Goal: Information Seeking & Learning: Learn about a topic

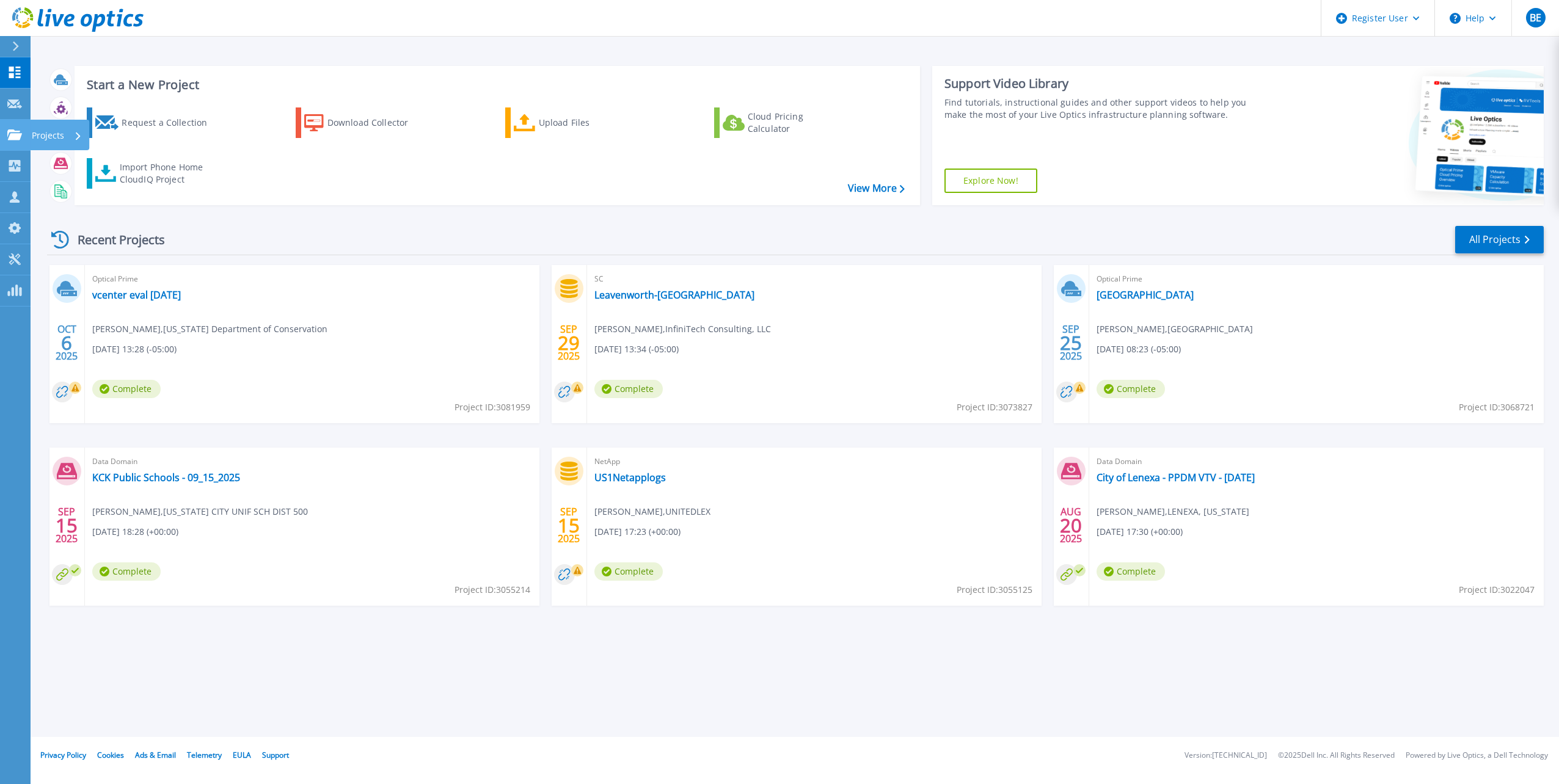
click at [58, 130] on p "Projects" at bounding box center [48, 136] width 33 height 32
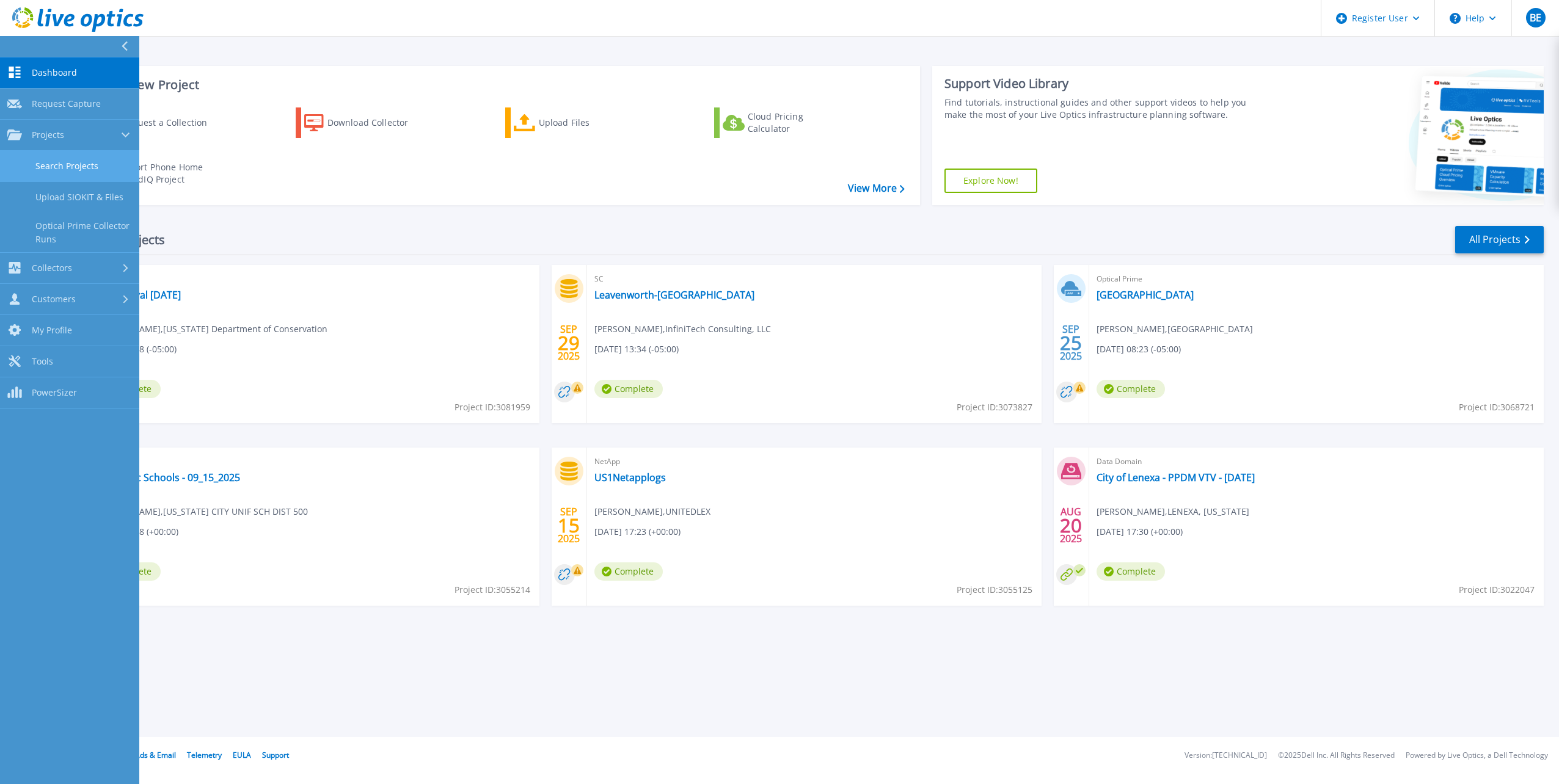
click at [63, 162] on link "Search Projects" at bounding box center [70, 166] width 139 height 31
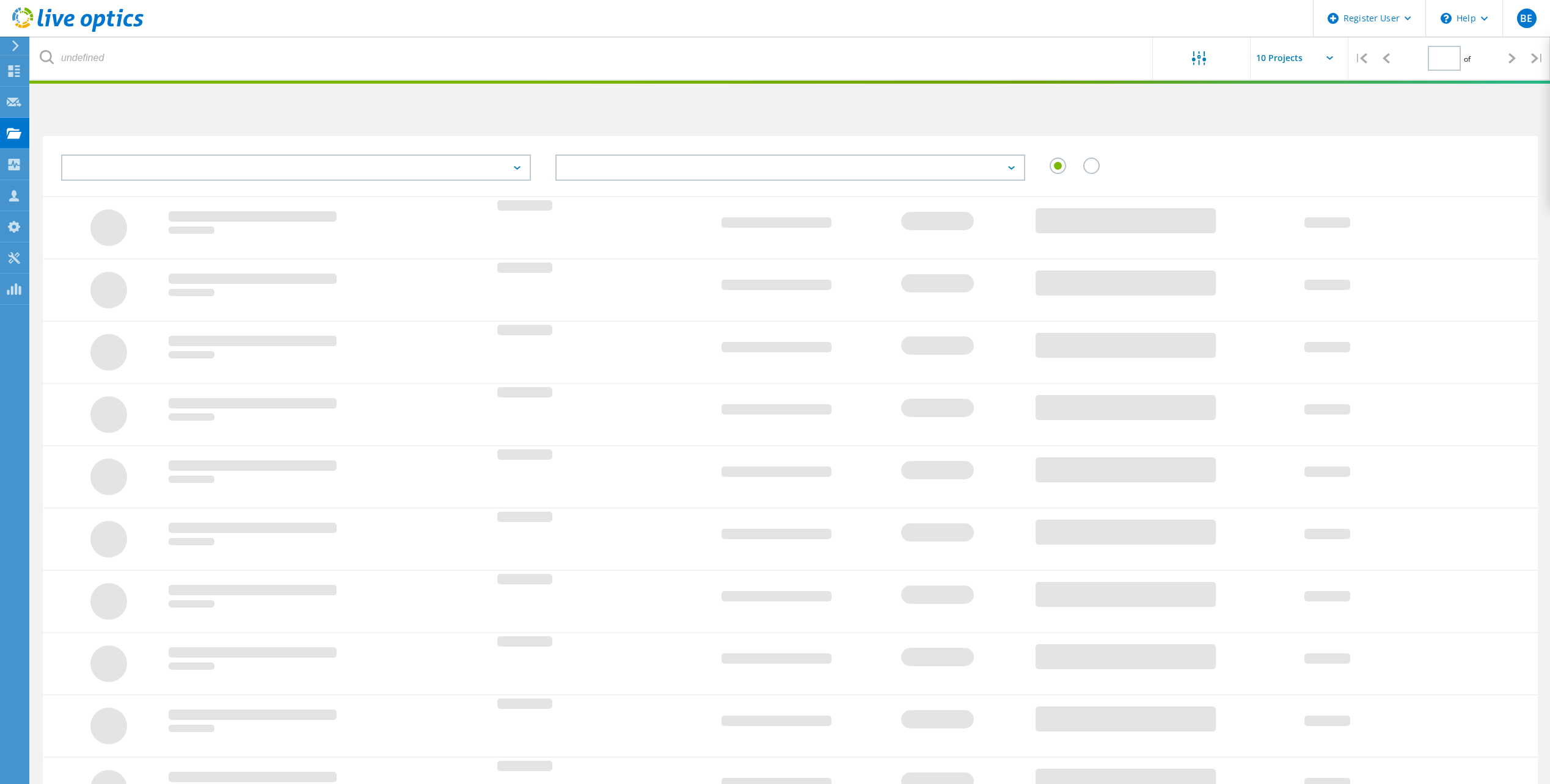
type input "1"
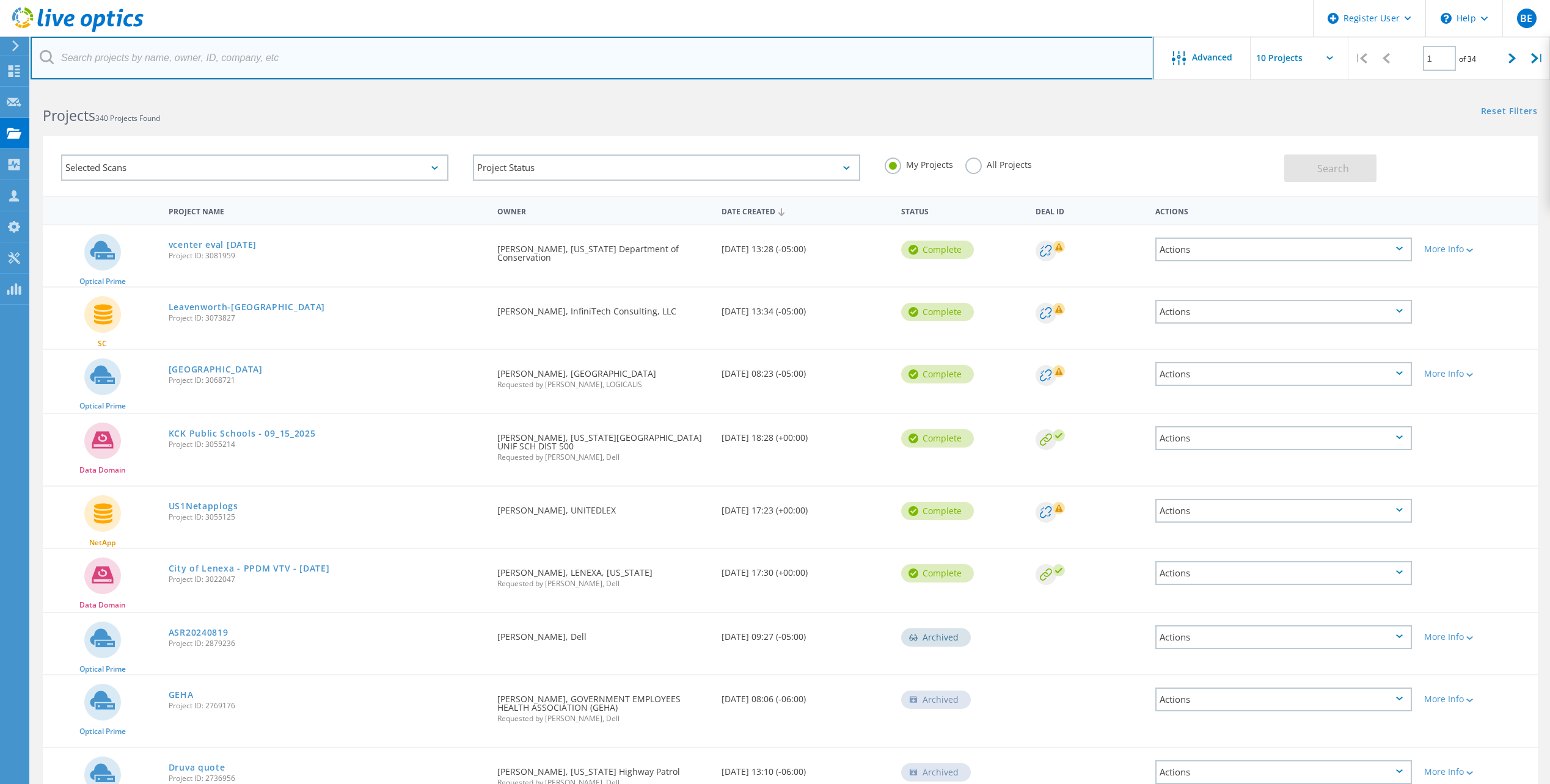
click at [304, 61] on input "text" at bounding box center [592, 58] width 1123 height 42
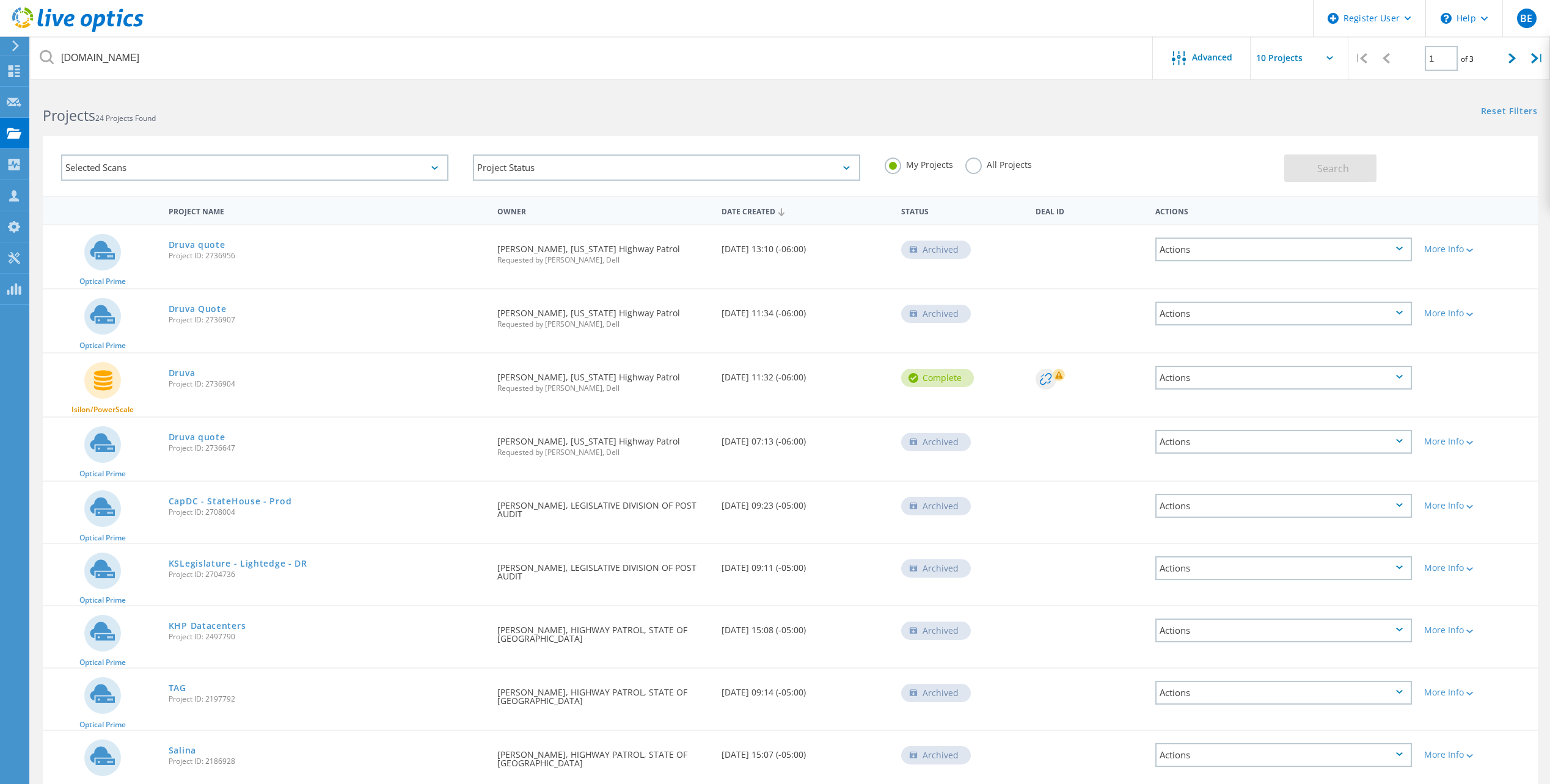
click at [980, 169] on label "All Projects" at bounding box center [998, 163] width 66 height 12
click at [0, 0] on input "All Projects" at bounding box center [0, 0] width 0 height 0
drag, startPoint x: 1297, startPoint y: 172, endPoint x: 1215, endPoint y: 200, distance: 86.6
click at [1297, 172] on button "Search" at bounding box center [1330, 168] width 92 height 28
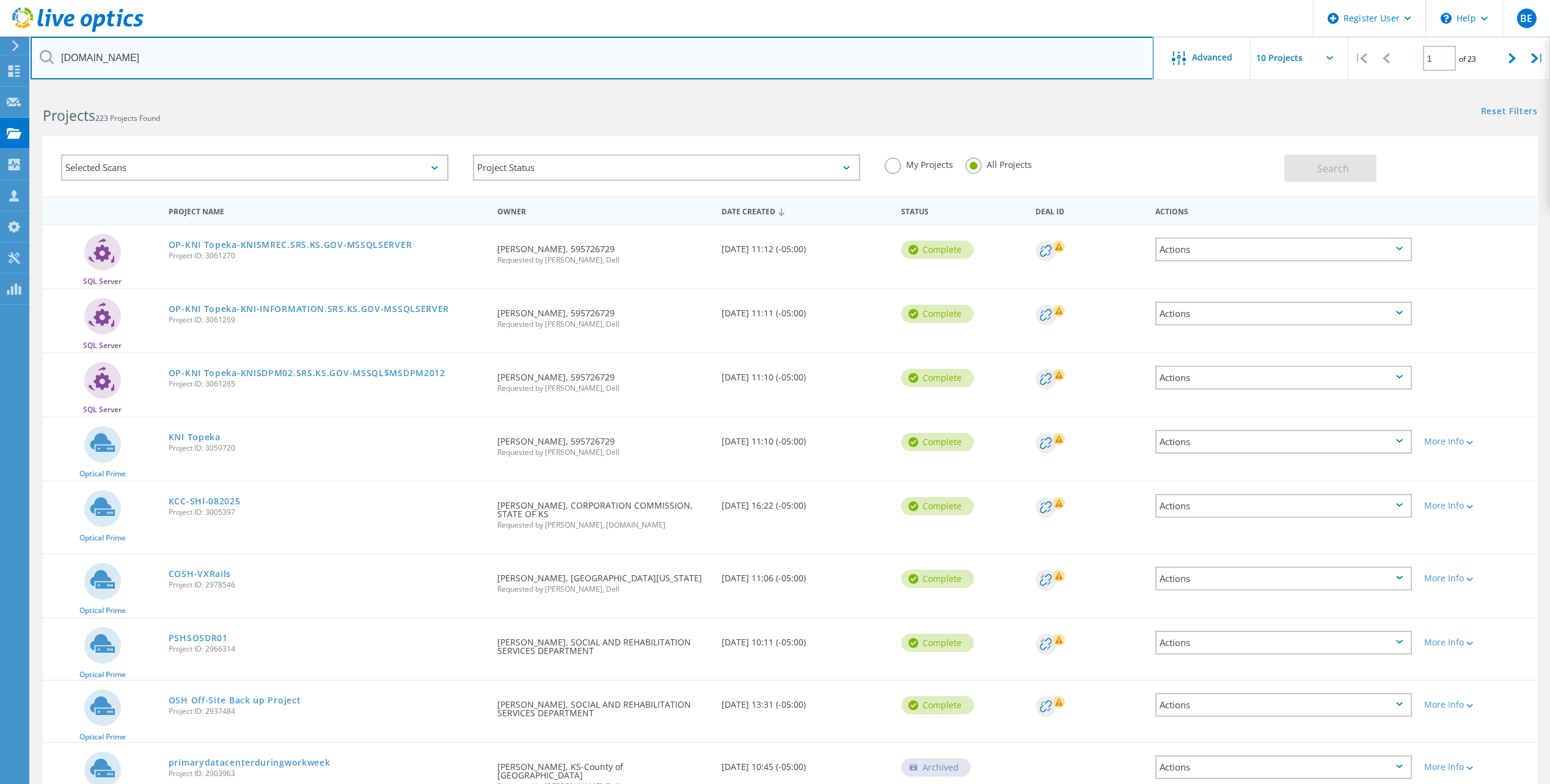
drag, startPoint x: 98, startPoint y: 55, endPoint x: 75, endPoint y: 60, distance: 23.5
click at [55, 52] on input "ks.gov" at bounding box center [592, 58] width 1123 height 42
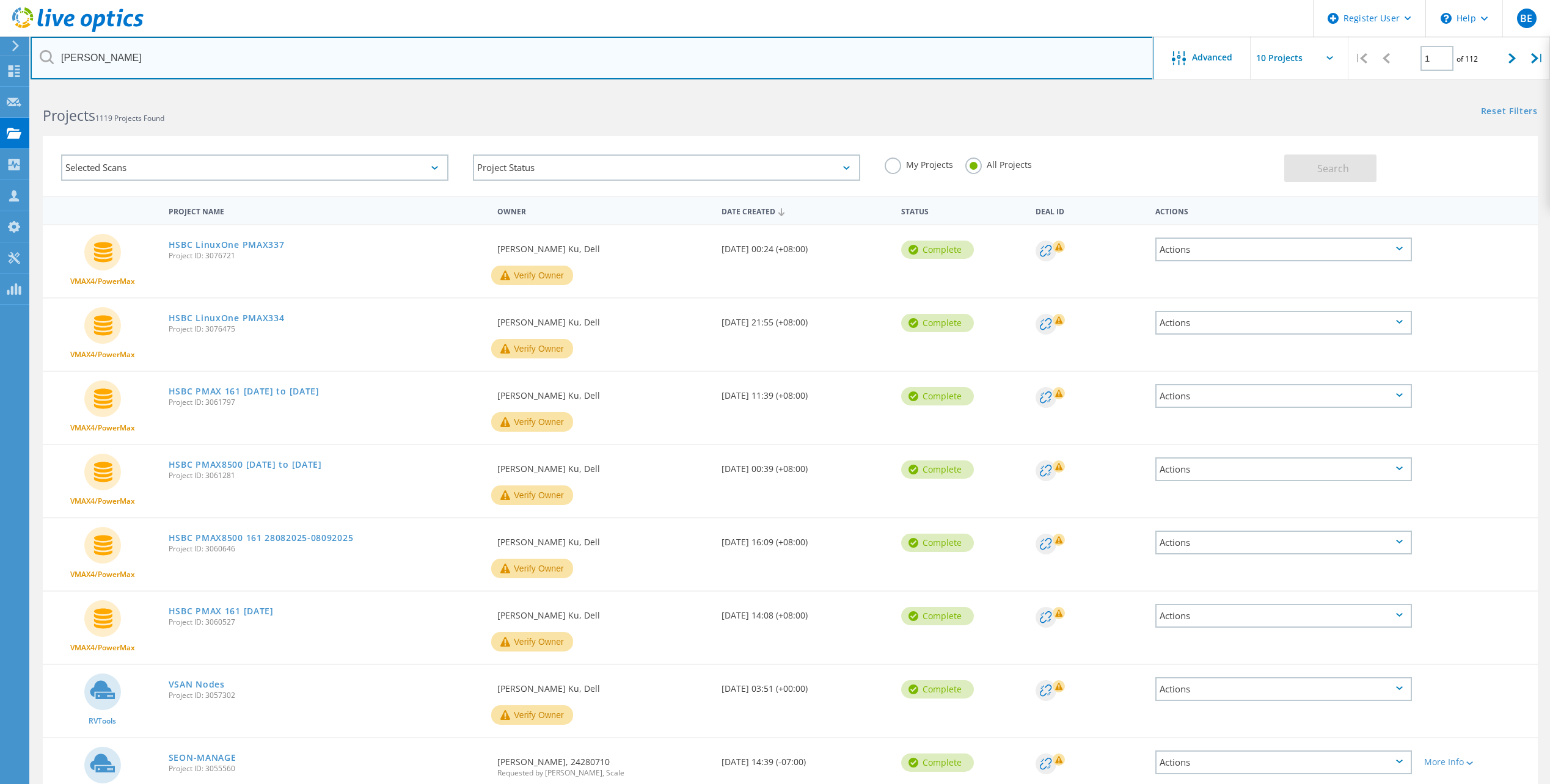
drag, startPoint x: 100, startPoint y: 60, endPoint x: 58, endPoint y: 57, distance: 42.1
click at [57, 57] on input "derek" at bounding box center [592, 58] width 1123 height 42
type input "ks.gov"
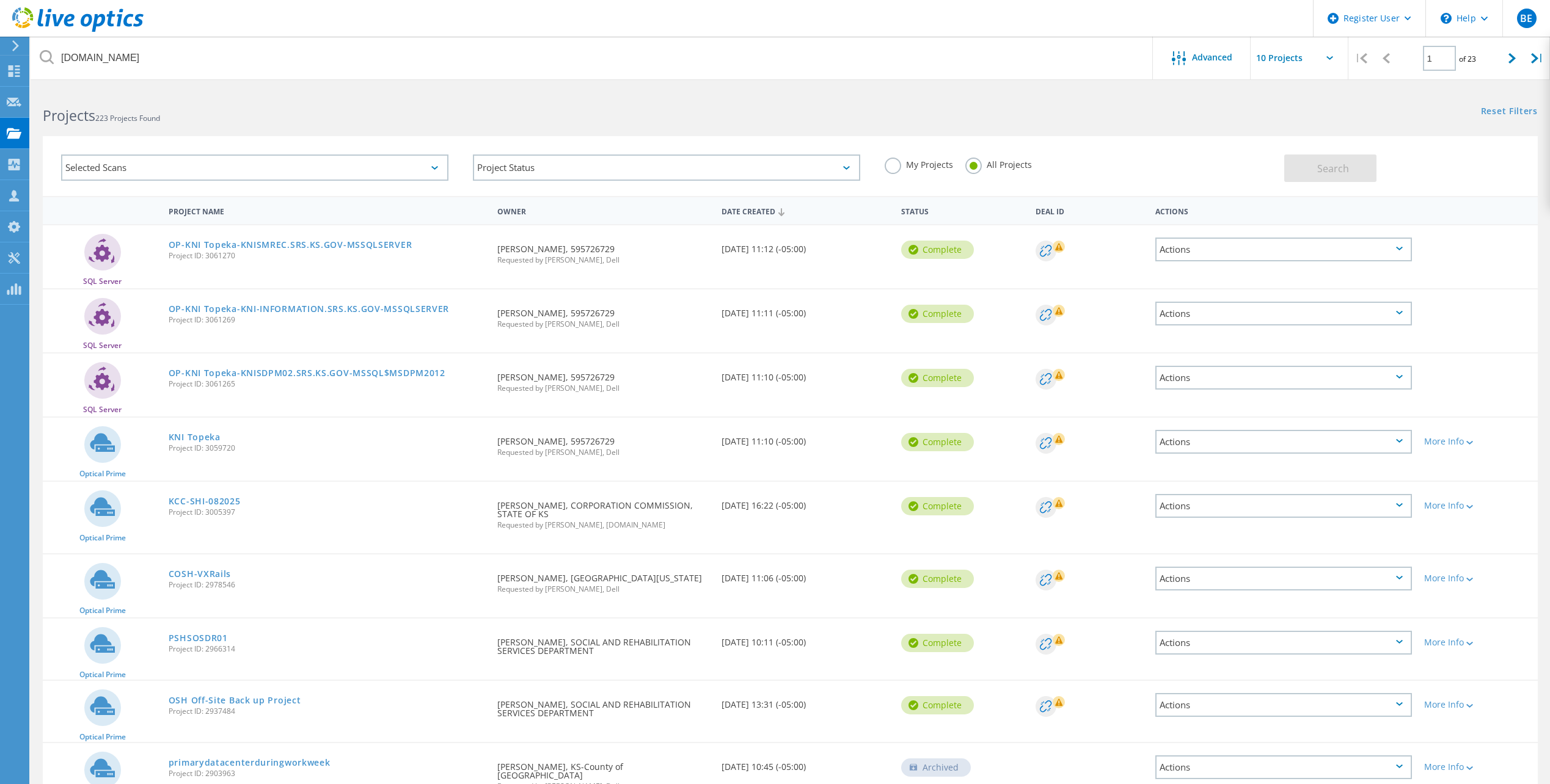
click at [1330, 60] on input "text" at bounding box center [1311, 58] width 122 height 42
click at [1311, 152] on div "Show 40 Projects" at bounding box center [1311, 150] width 121 height 20
type input "Show 40 Projects"
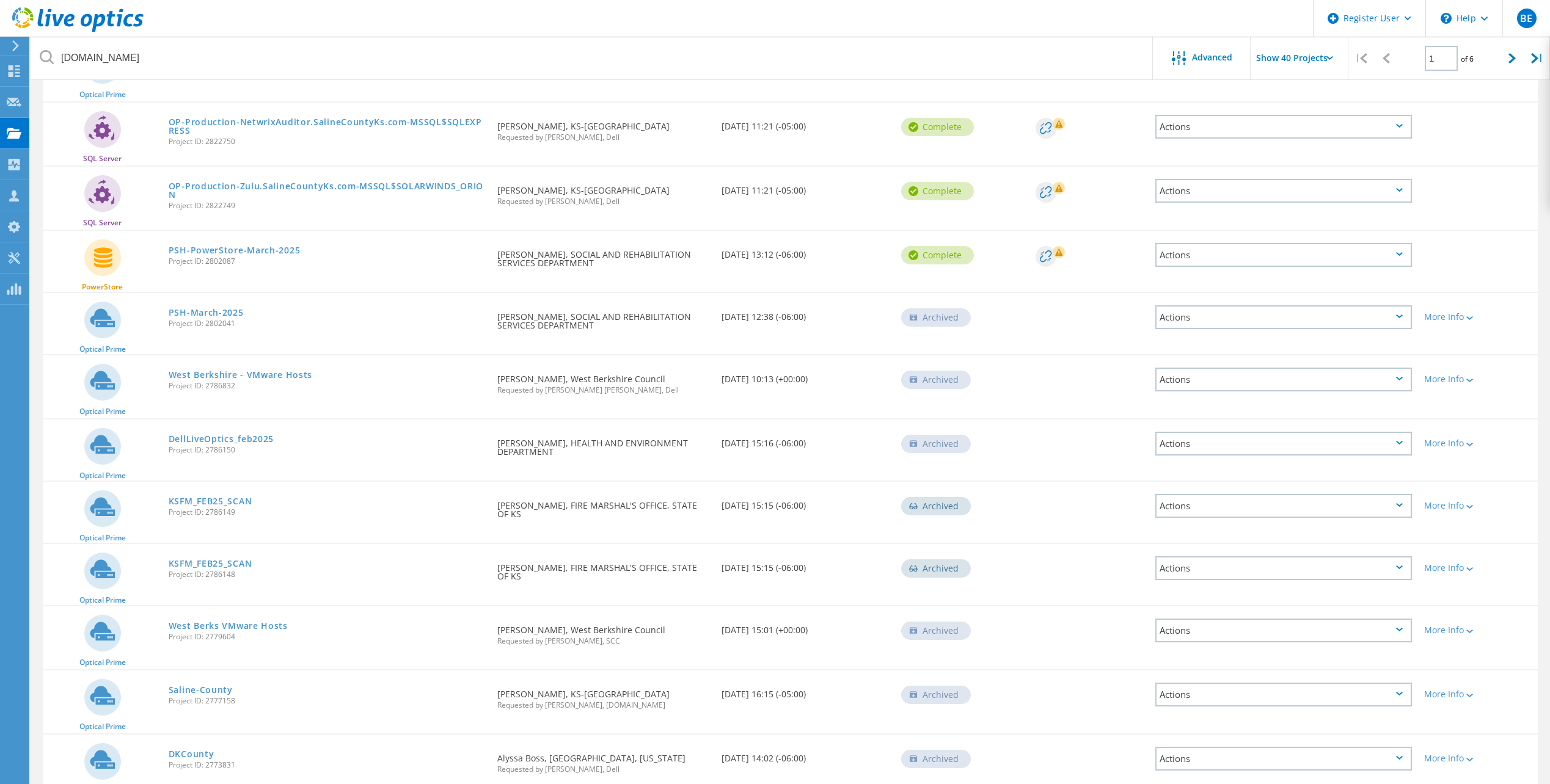
scroll to position [1629, 0]
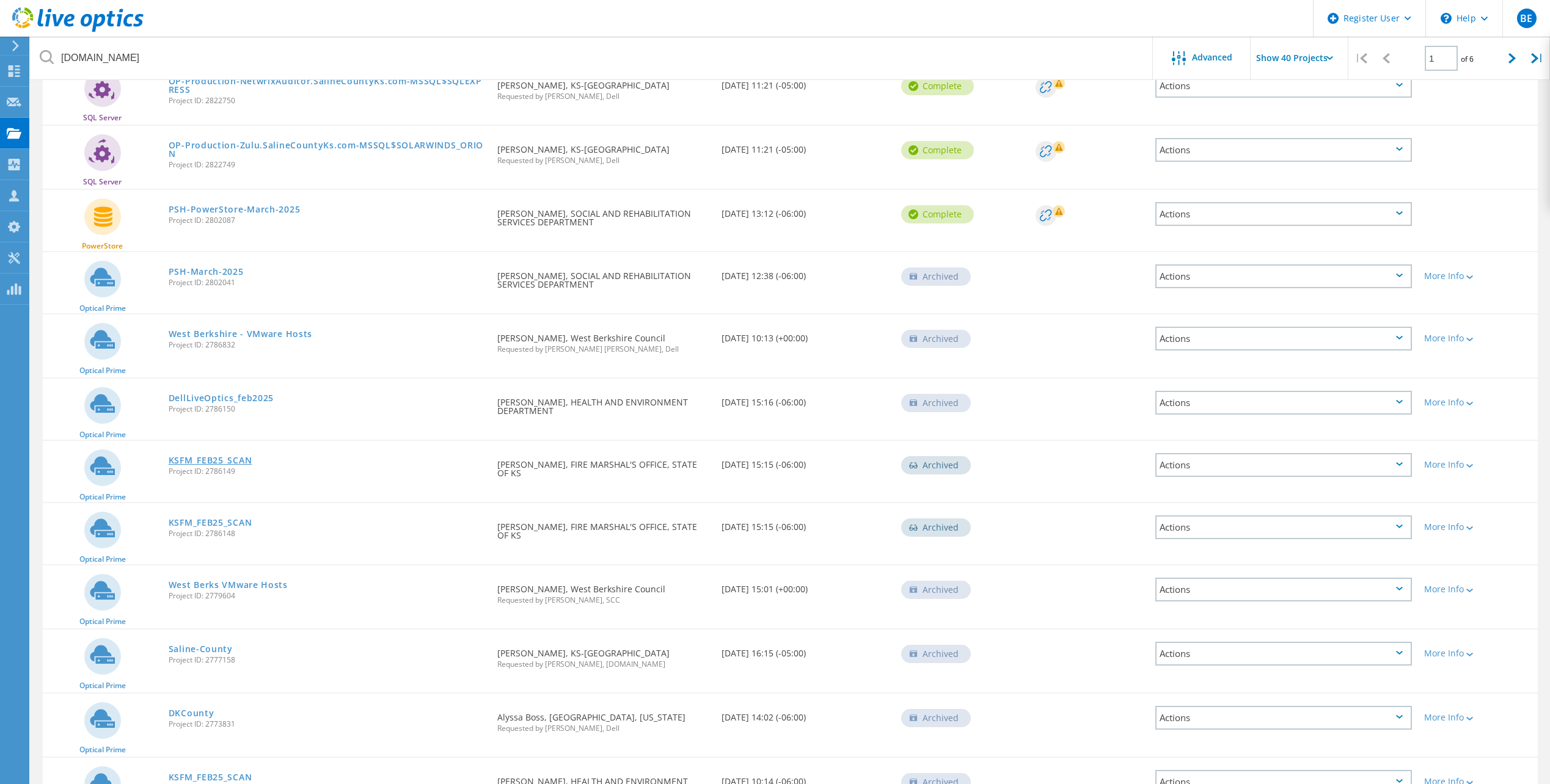
click at [232, 456] on link "KSFM_FEB25_SCAN" at bounding box center [211, 460] width 84 height 9
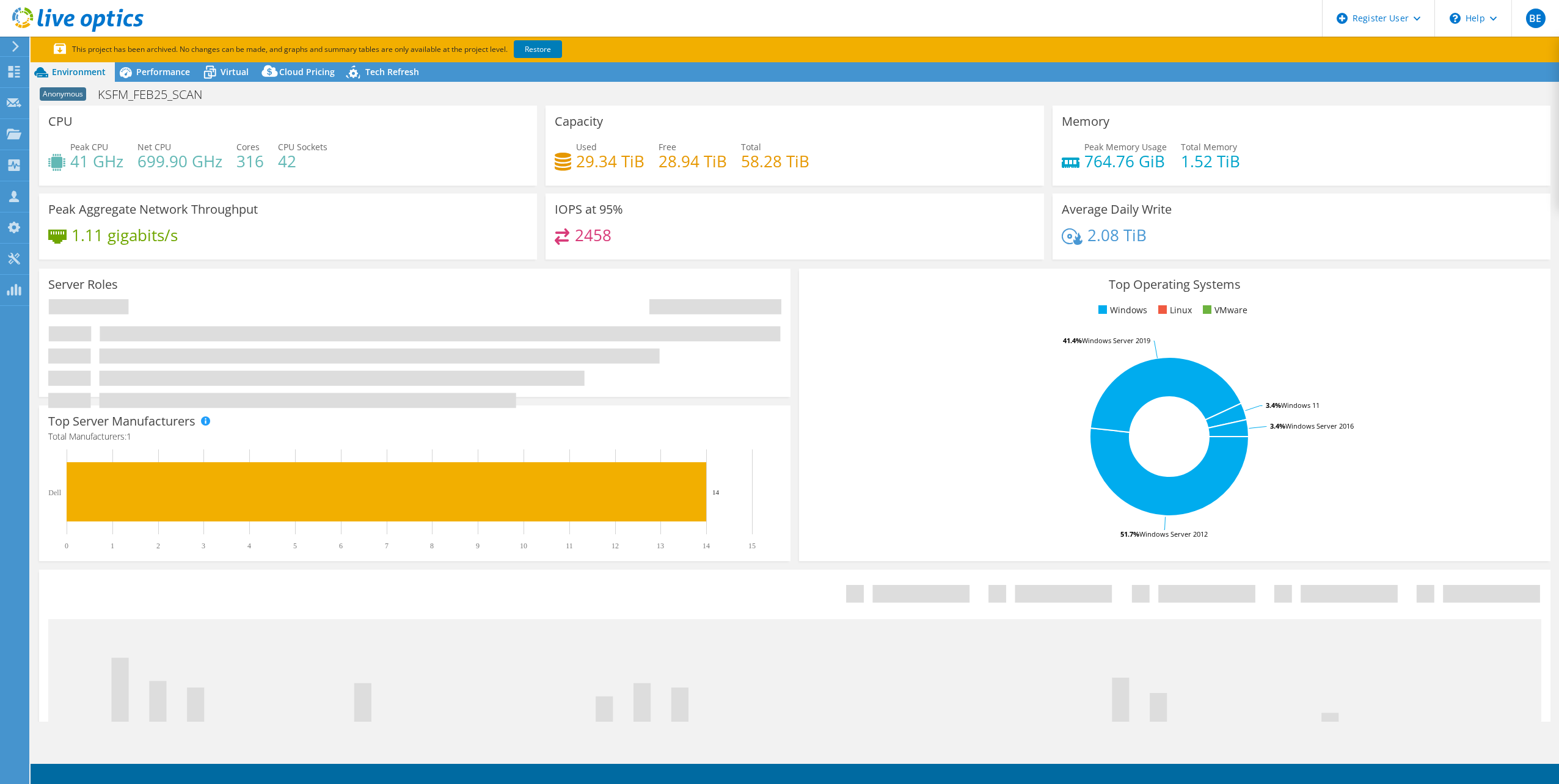
select select "USD"
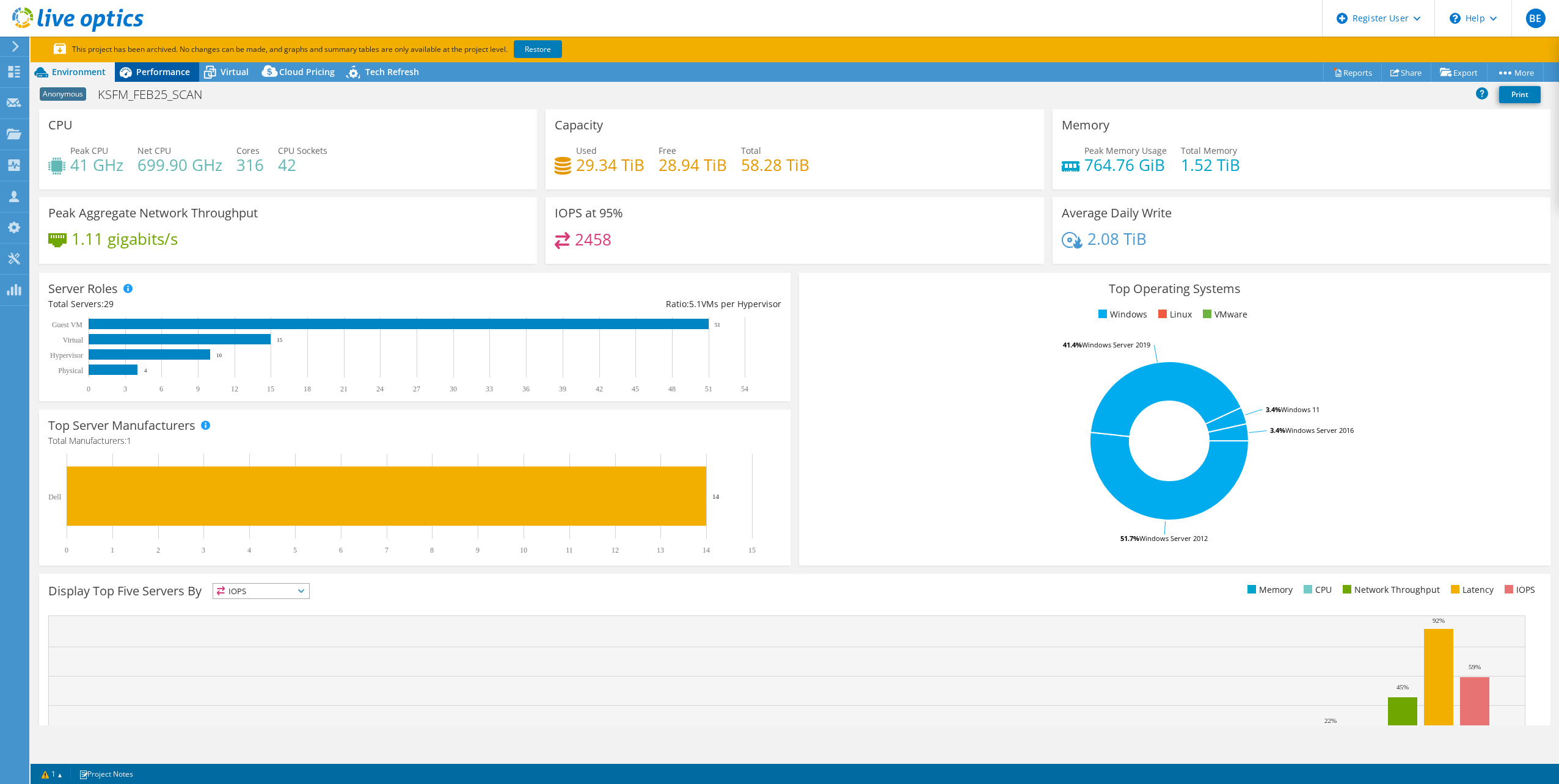
click at [159, 71] on span "Performance" at bounding box center [162, 71] width 54 height 12
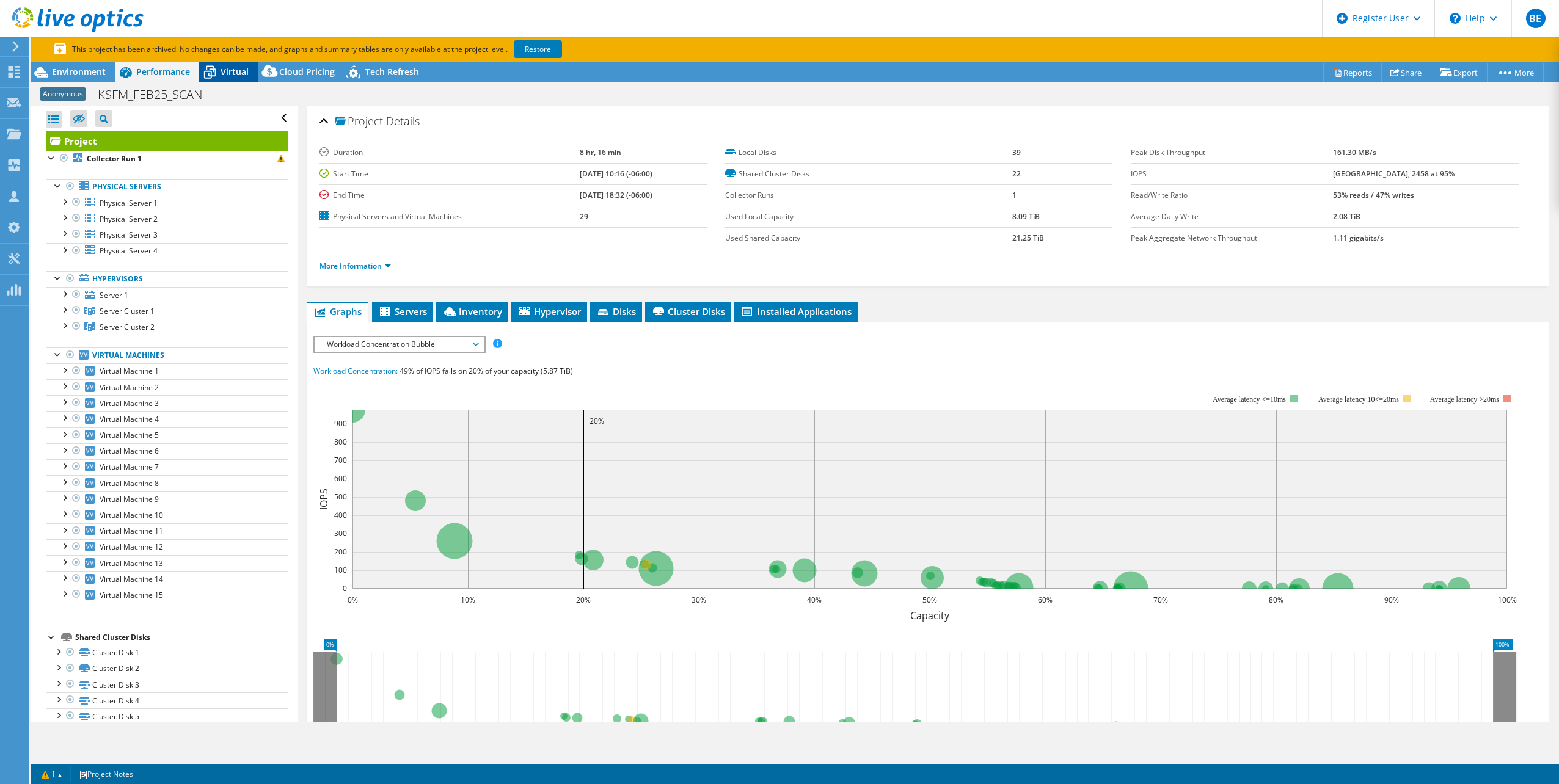
click at [230, 68] on span "Virtual" at bounding box center [234, 71] width 28 height 12
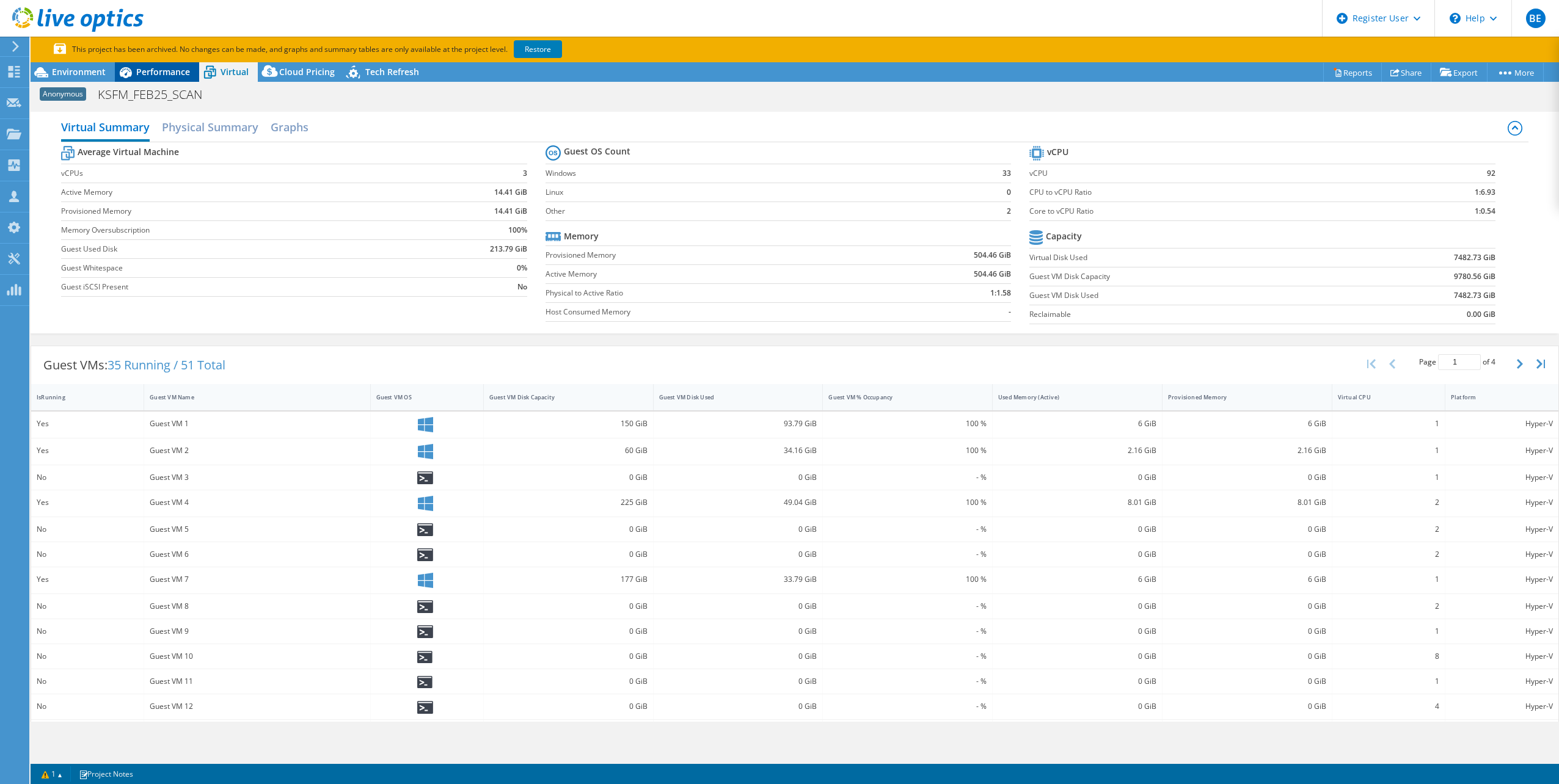
click at [170, 66] on span "Performance" at bounding box center [162, 71] width 54 height 12
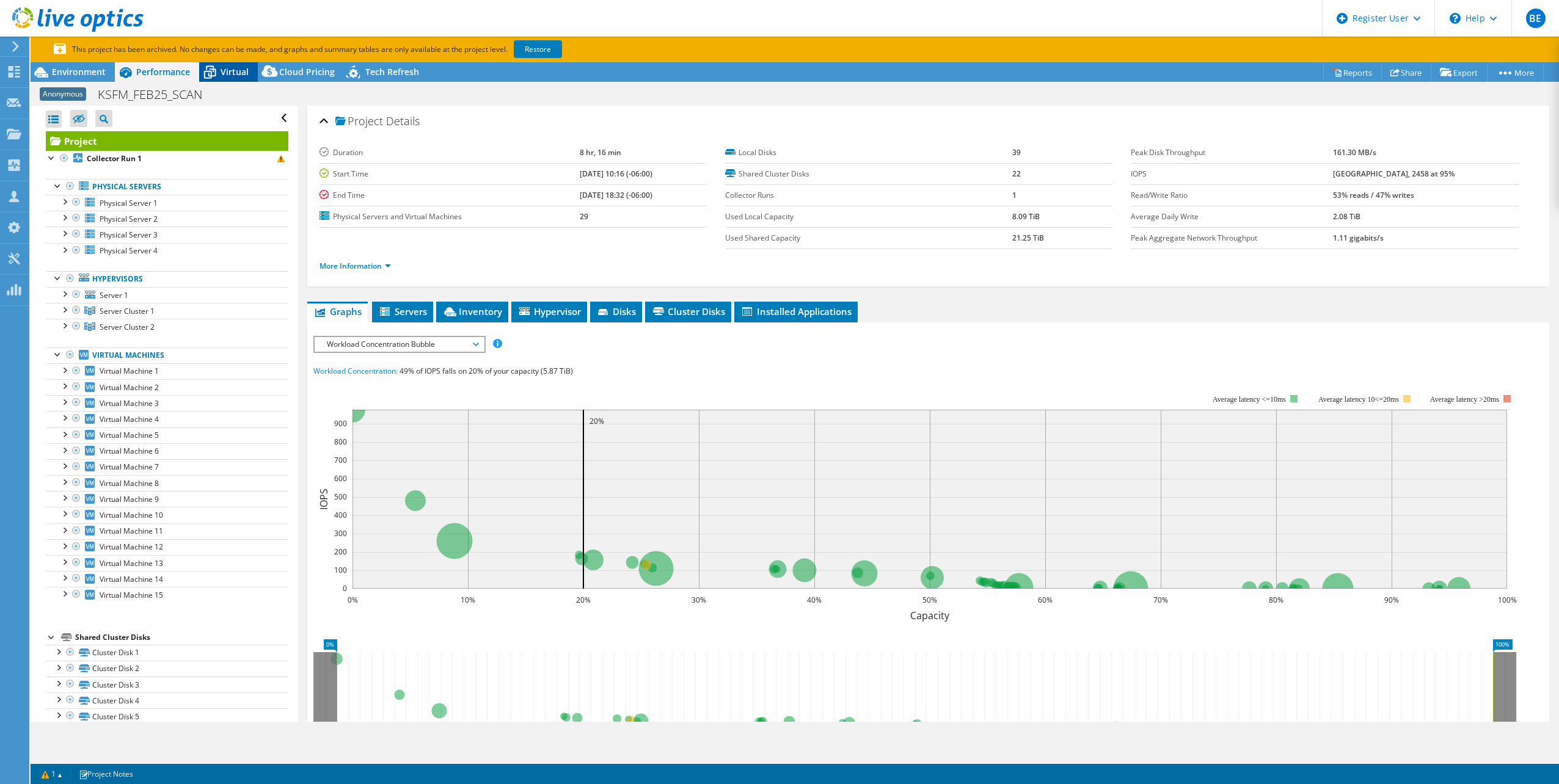
click at [212, 68] on icon at bounding box center [210, 72] width 22 height 22
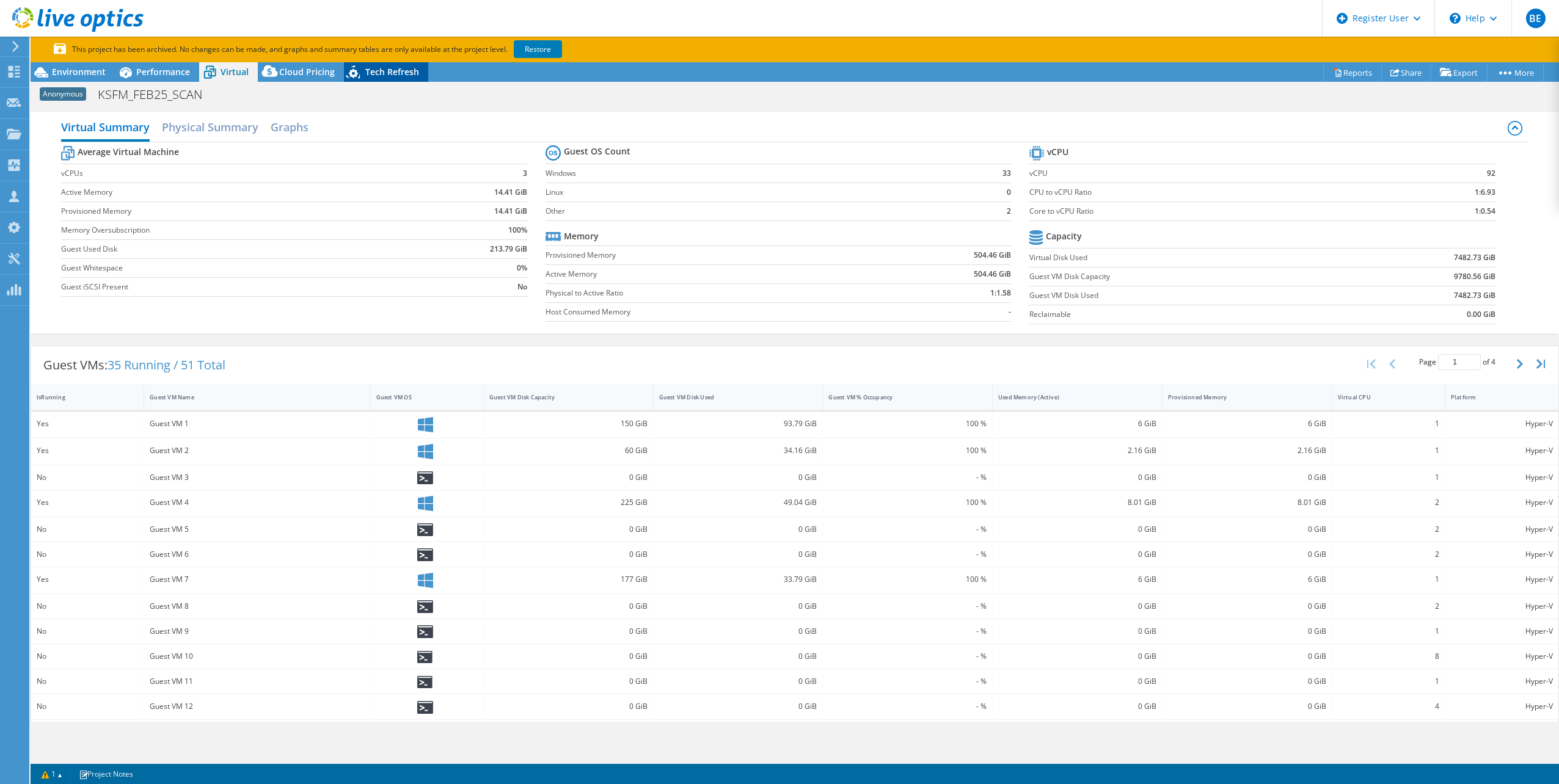
click at [388, 70] on span "Tech Refresh" at bounding box center [391, 71] width 54 height 12
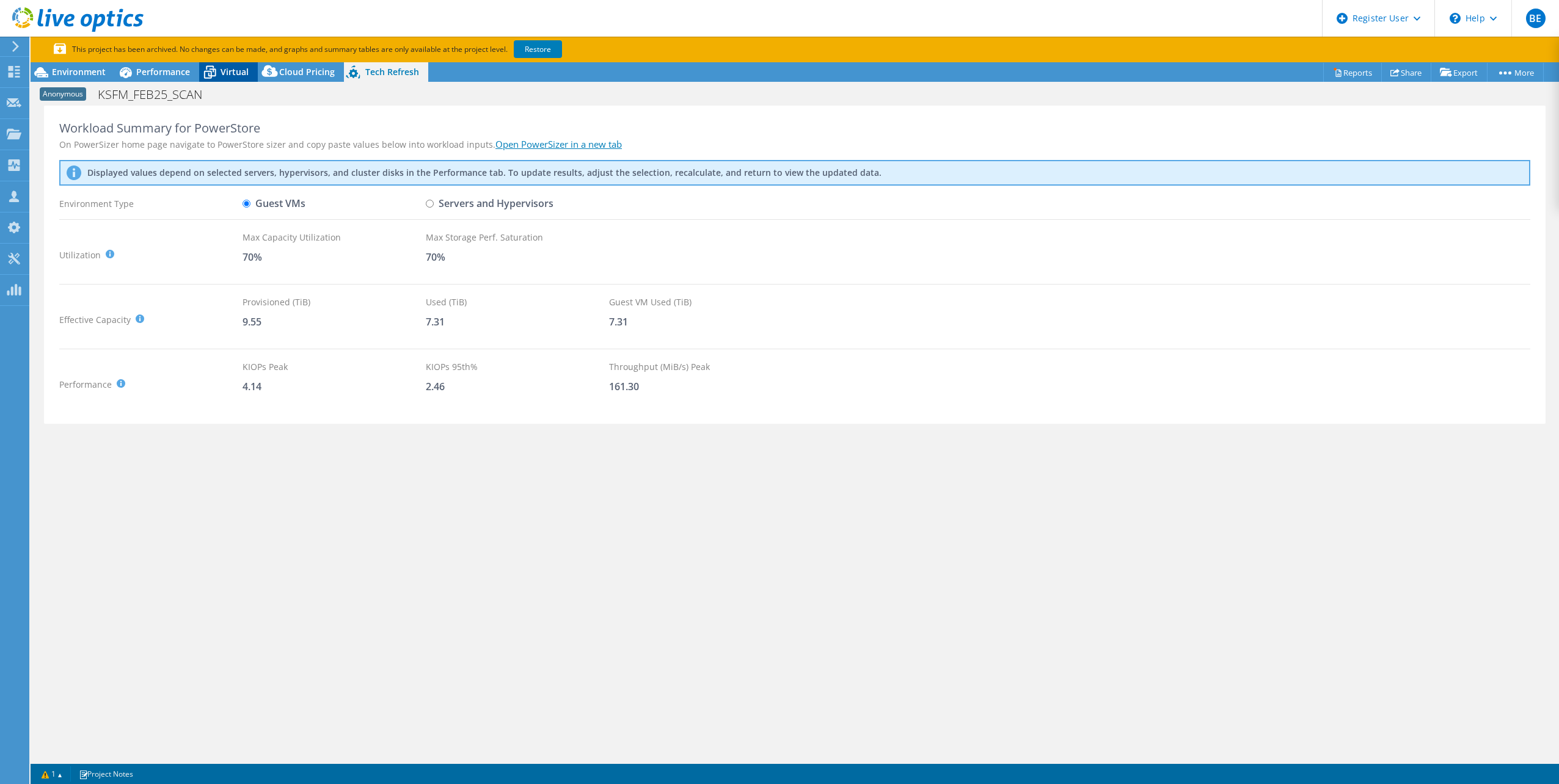
click at [232, 68] on span "Virtual" at bounding box center [234, 71] width 28 height 12
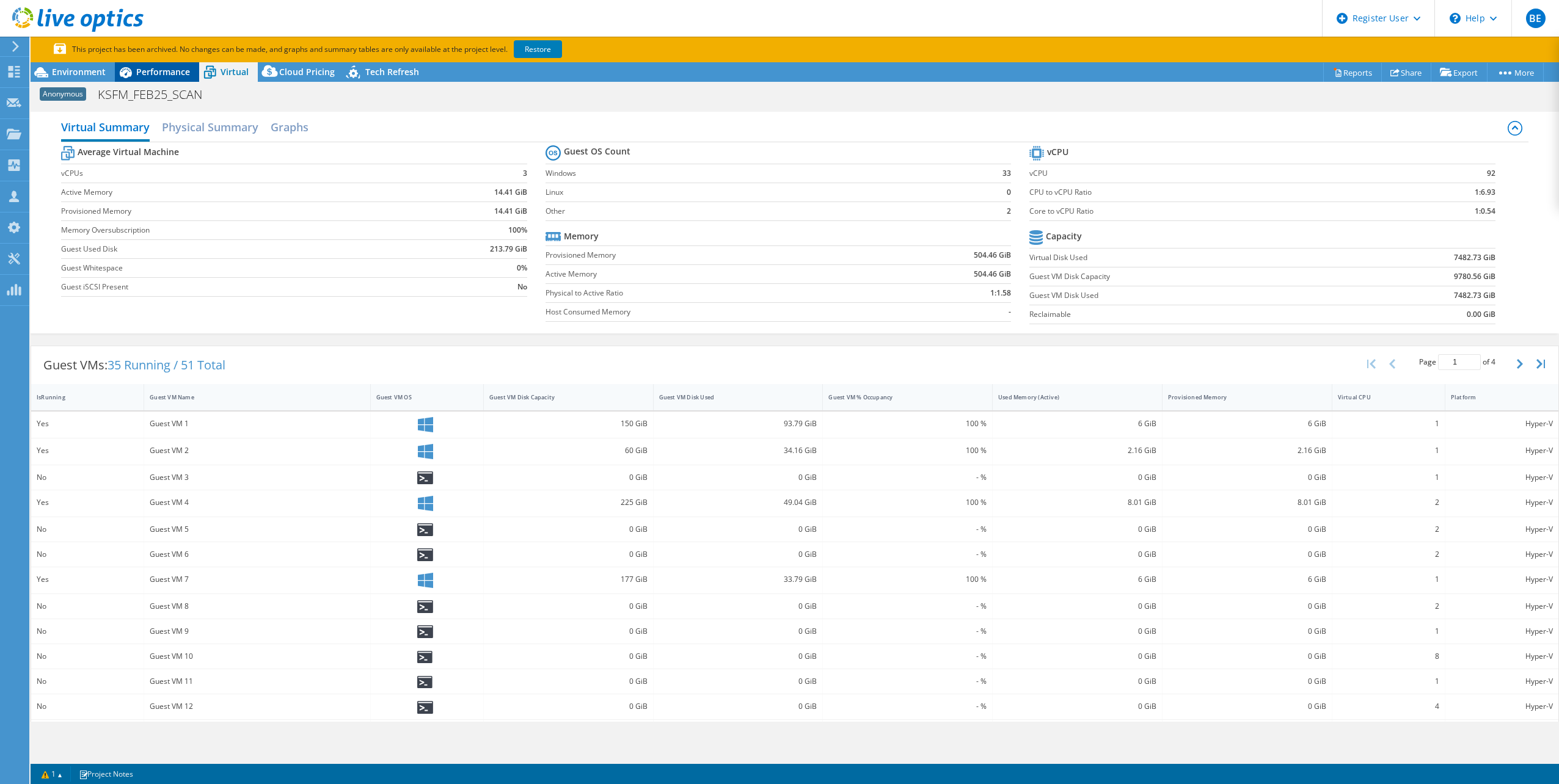
click at [174, 69] on span "Performance" at bounding box center [162, 71] width 54 height 12
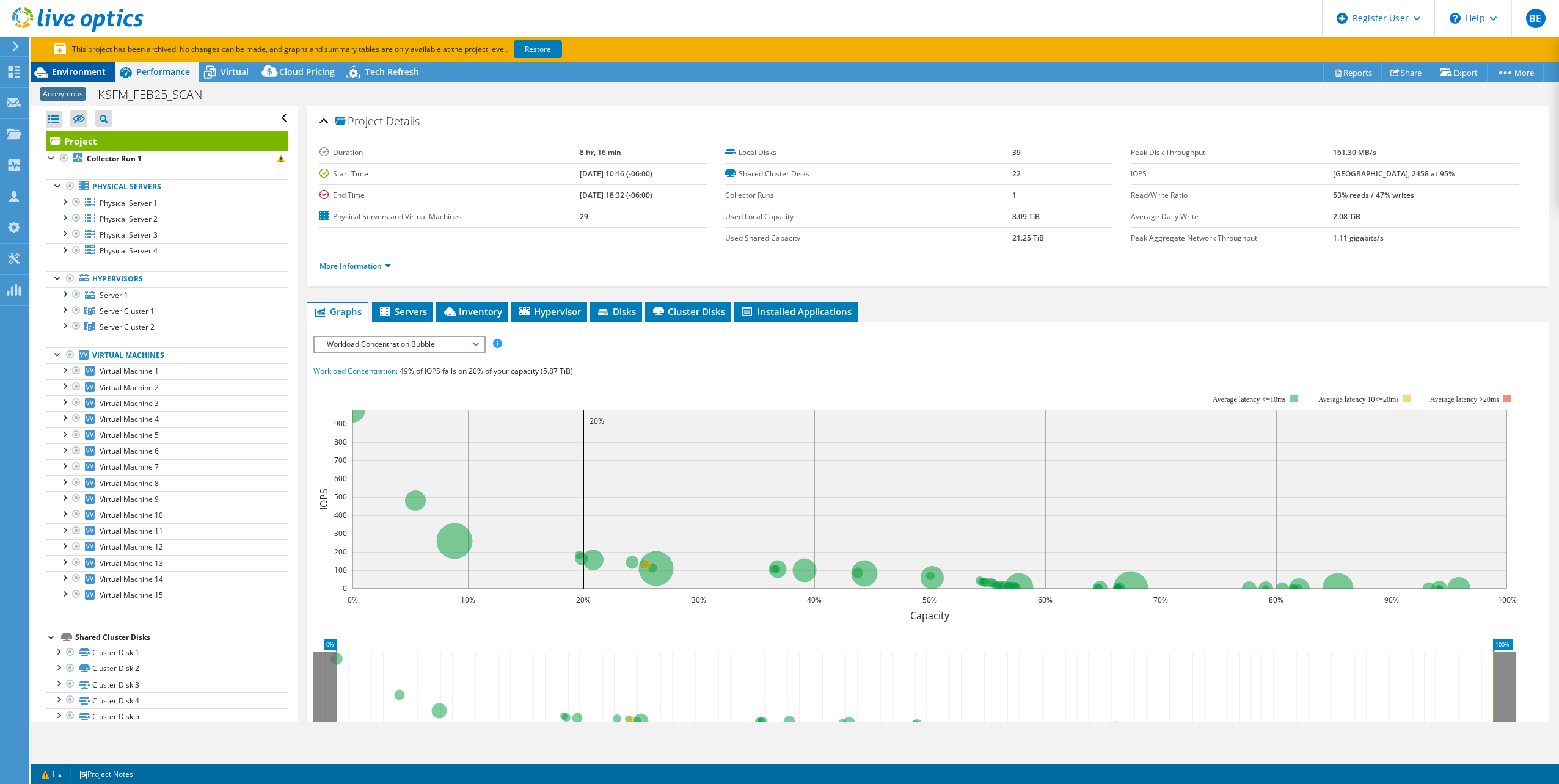
click at [86, 69] on span "Environment" at bounding box center [78, 71] width 54 height 12
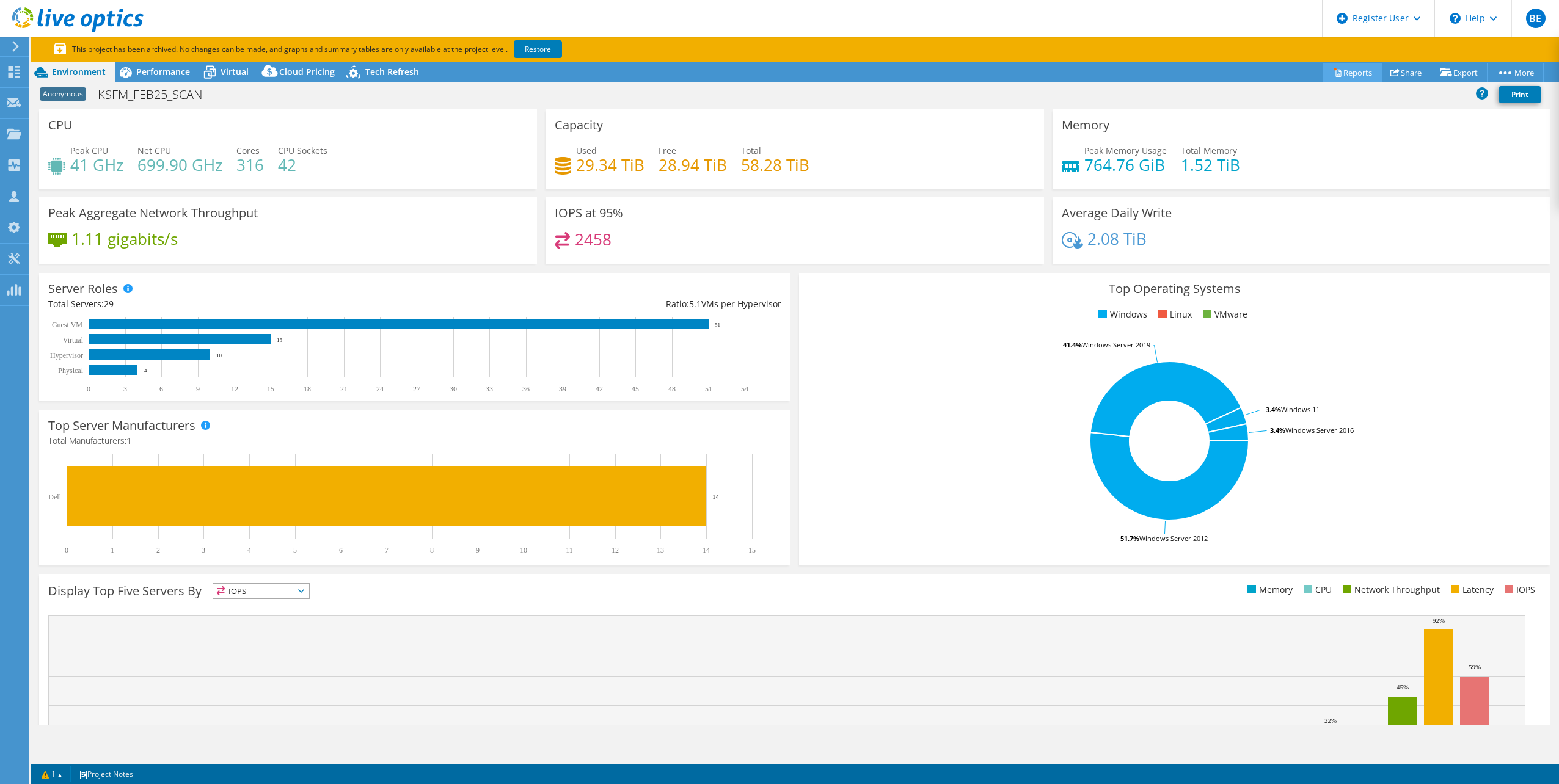
click at [1351, 76] on link "Reports" at bounding box center [1352, 72] width 58 height 19
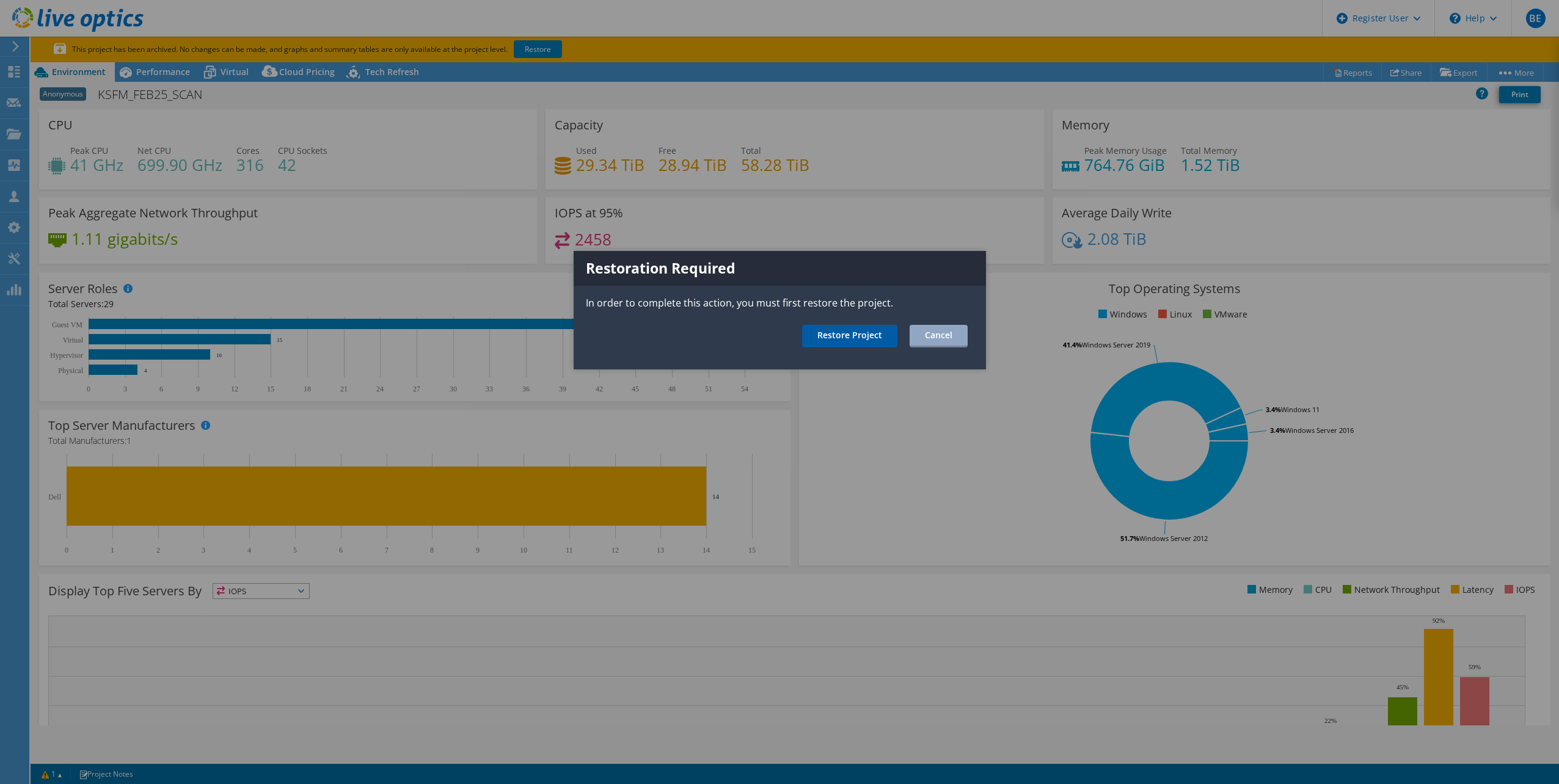
click at [878, 336] on link "Restore Project" at bounding box center [849, 336] width 95 height 23
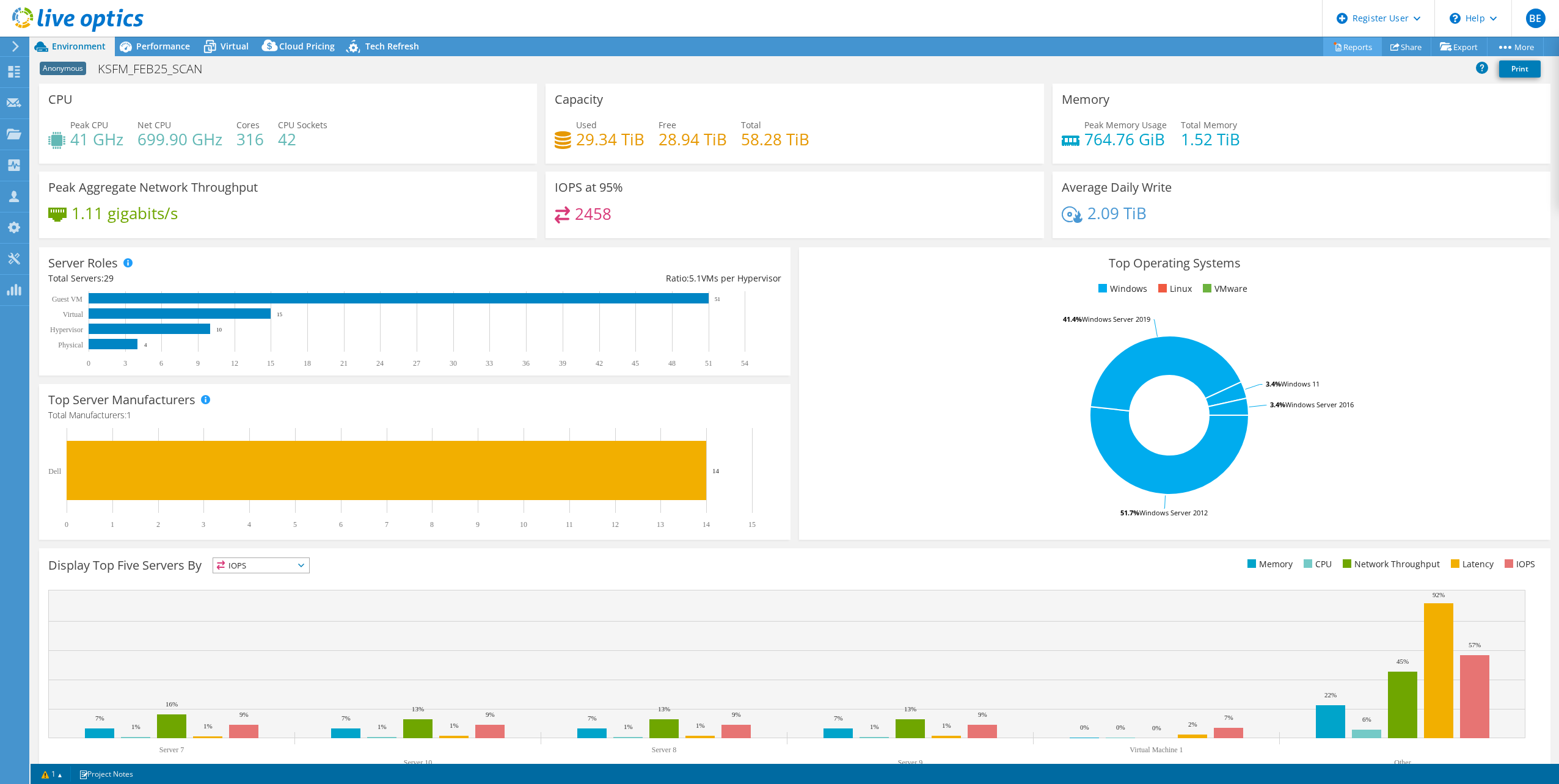
click at [1346, 42] on link "Reports" at bounding box center [1352, 47] width 58 height 19
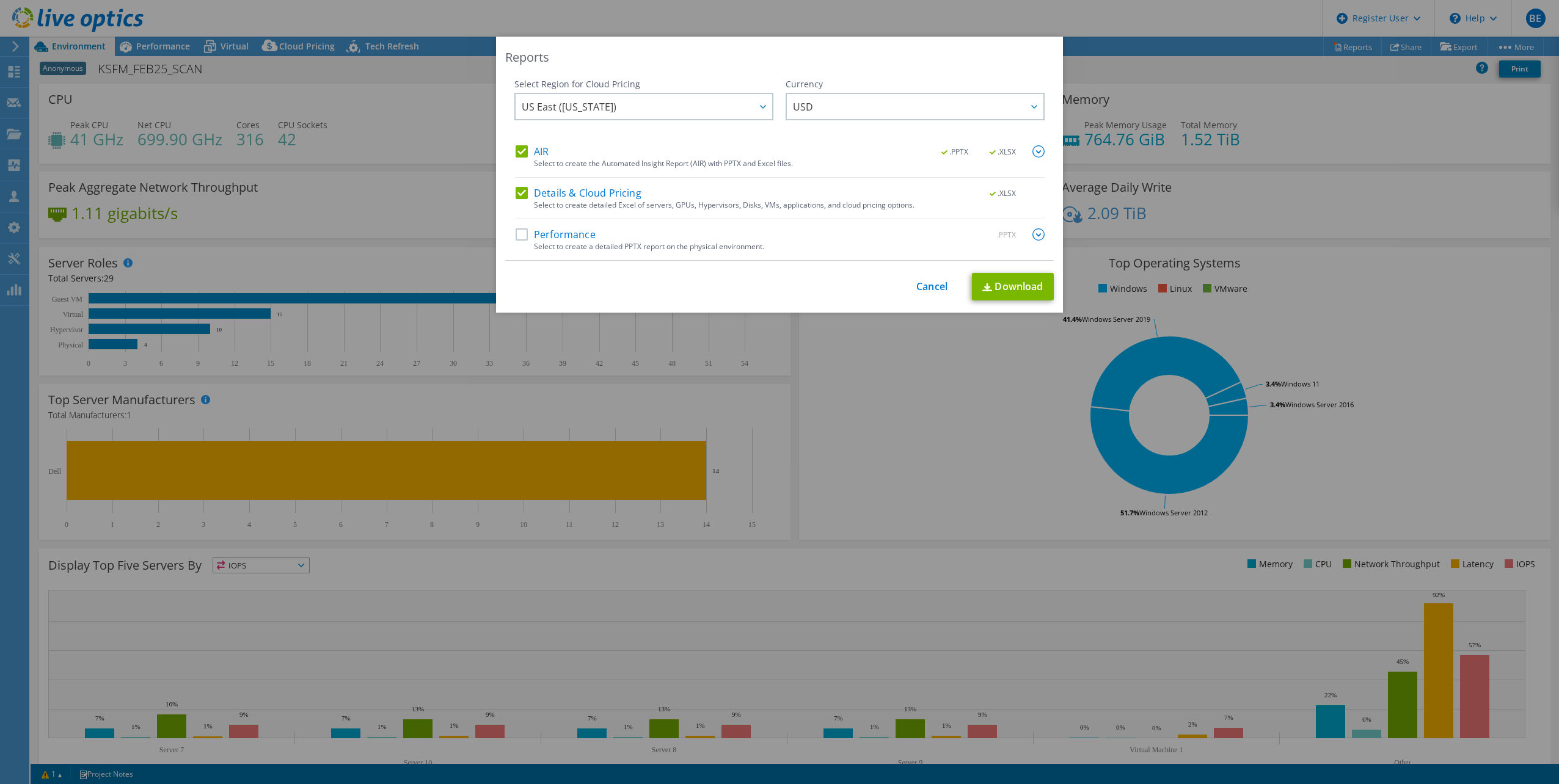
click at [518, 192] on label "Details & Cloud Pricing" at bounding box center [579, 193] width 126 height 12
click at [0, 0] on input "Details & Cloud Pricing" at bounding box center [0, 0] width 0 height 0
click at [517, 231] on label "Performance" at bounding box center [556, 234] width 80 height 12
click at [0, 0] on input "Performance" at bounding box center [0, 0] width 0 height 0
click at [519, 151] on label "AIR" at bounding box center [532, 151] width 33 height 12
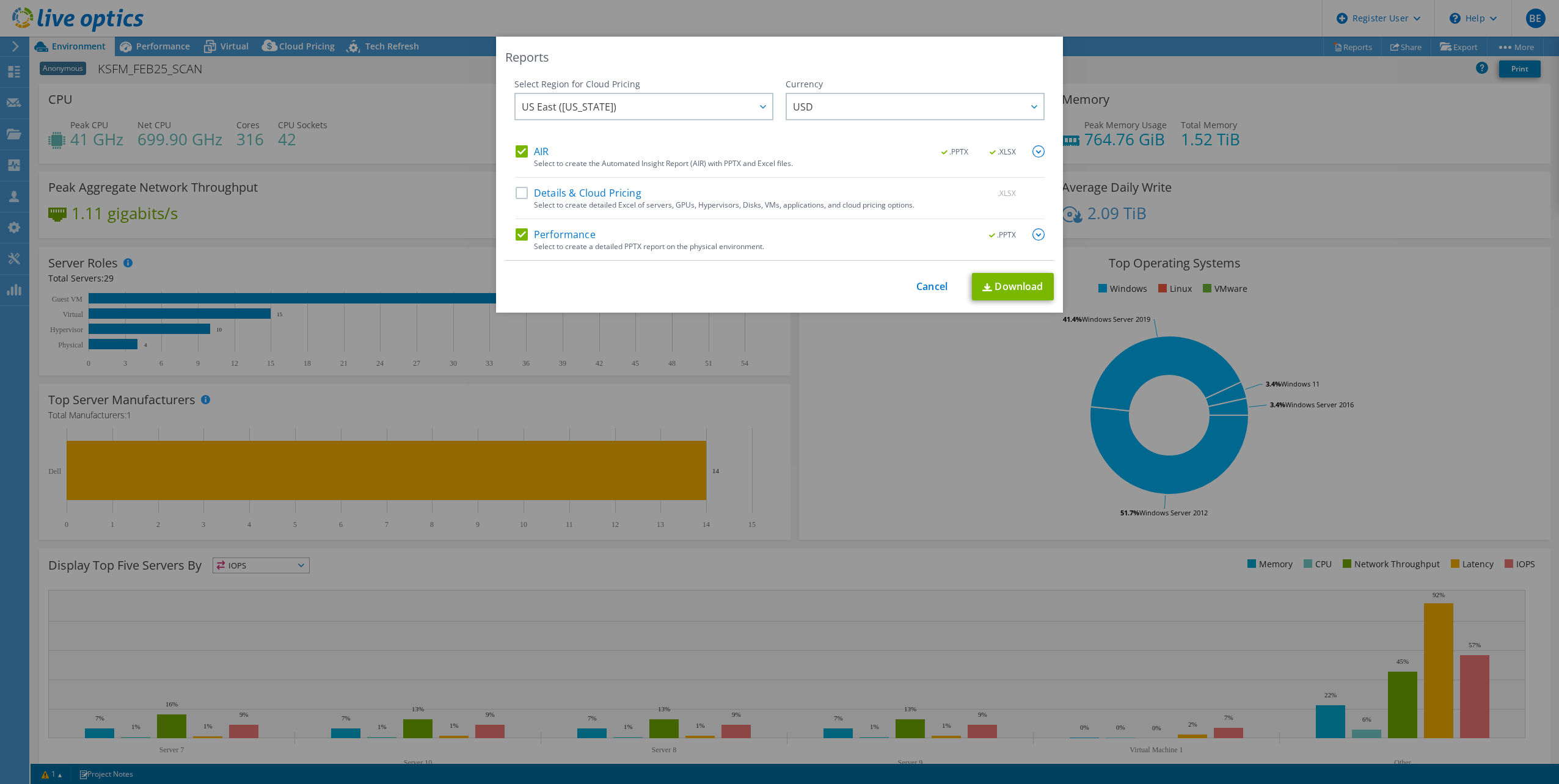
click at [0, 0] on input "AIR" at bounding box center [0, 0] width 0 height 0
click at [995, 290] on link "Download" at bounding box center [1012, 287] width 82 height 28
click at [934, 287] on link "Cancel" at bounding box center [932, 287] width 31 height 12
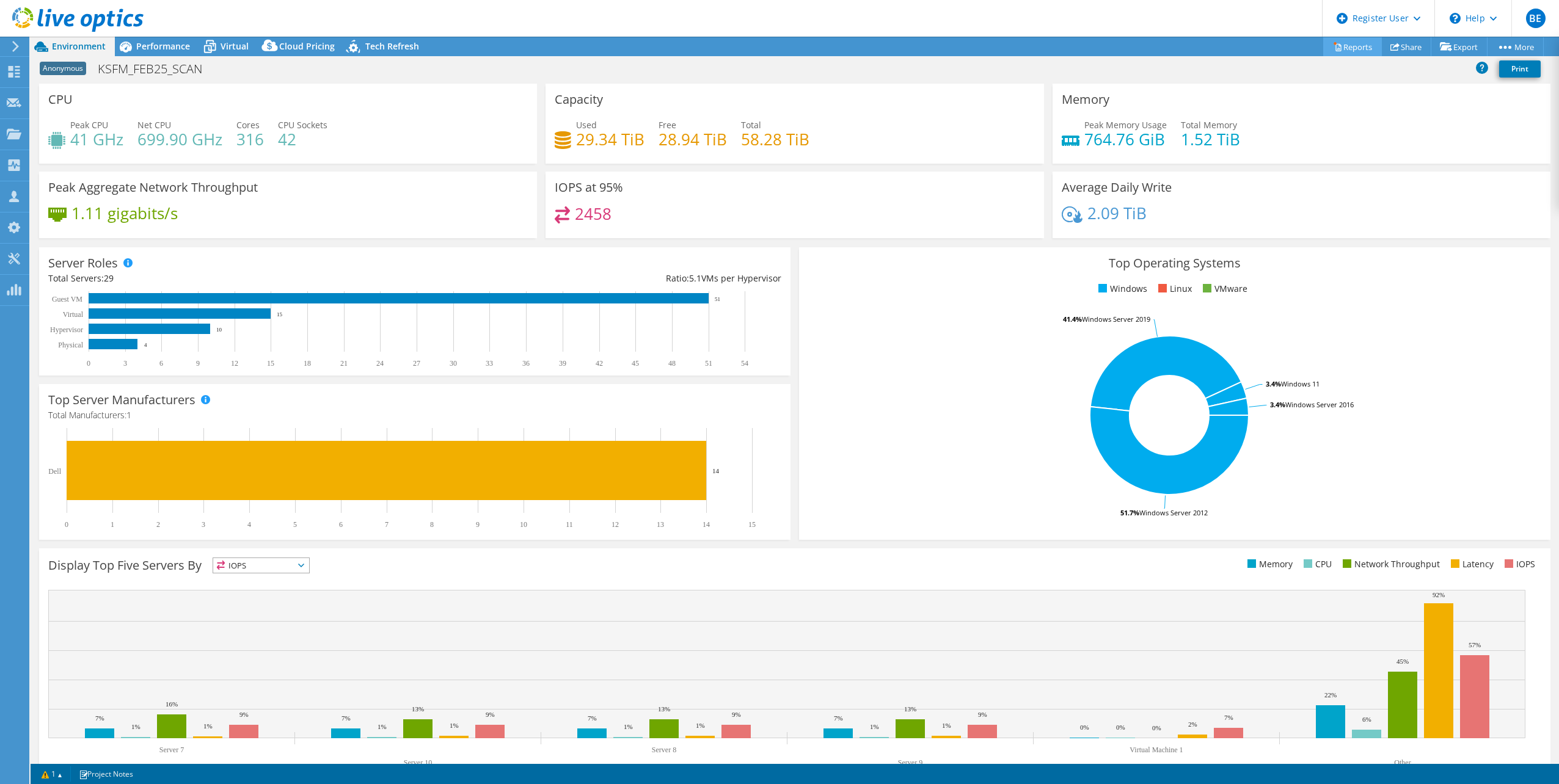
click at [1348, 41] on link "Reports" at bounding box center [1352, 47] width 58 height 19
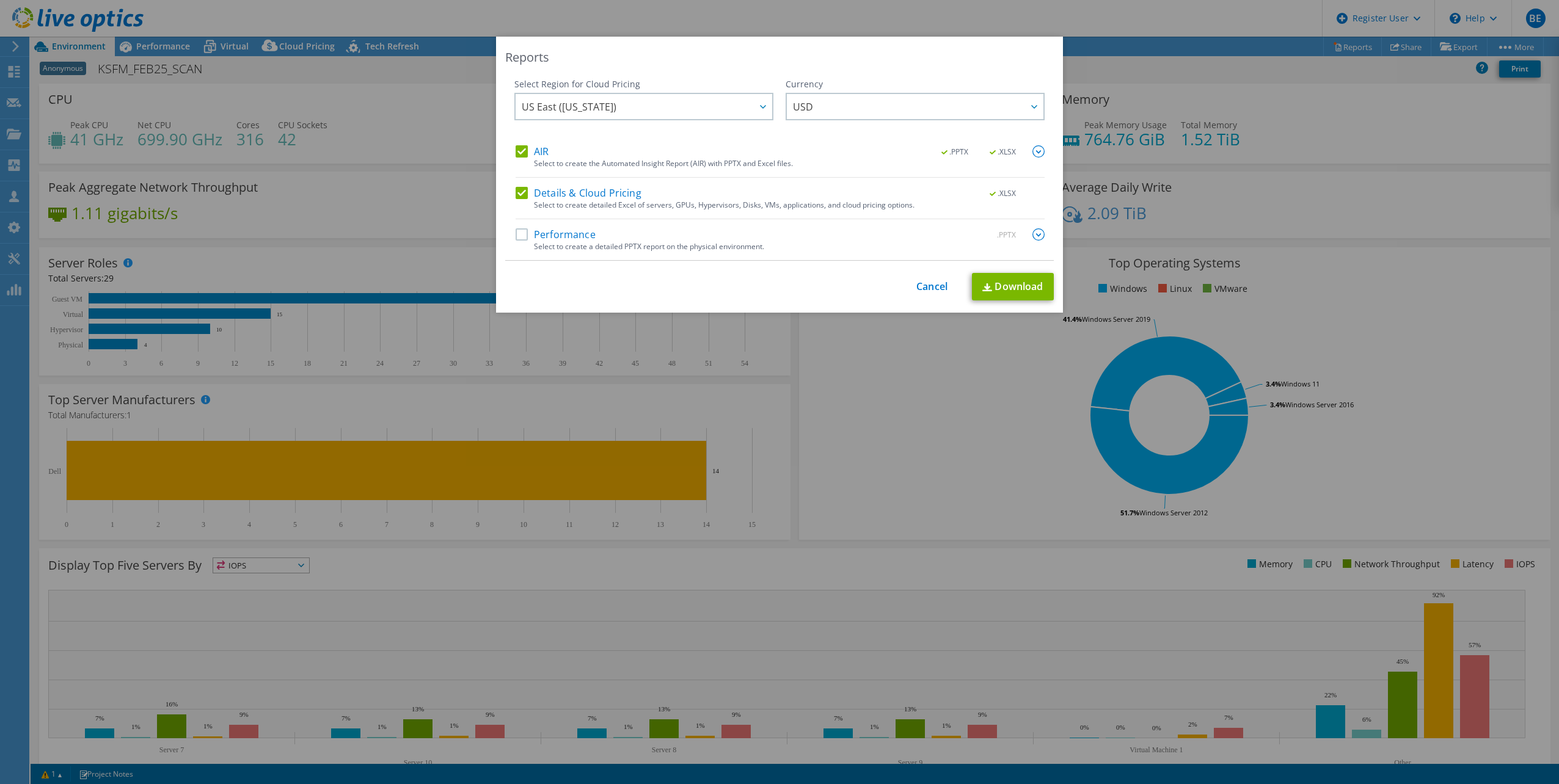
click at [523, 192] on label "Details & Cloud Pricing" at bounding box center [579, 193] width 126 height 12
click at [0, 0] on input "Details & Cloud Pricing" at bounding box center [0, 0] width 0 height 0
click at [1009, 286] on link "Download" at bounding box center [1012, 287] width 82 height 28
click at [939, 286] on link "Cancel" at bounding box center [932, 287] width 31 height 12
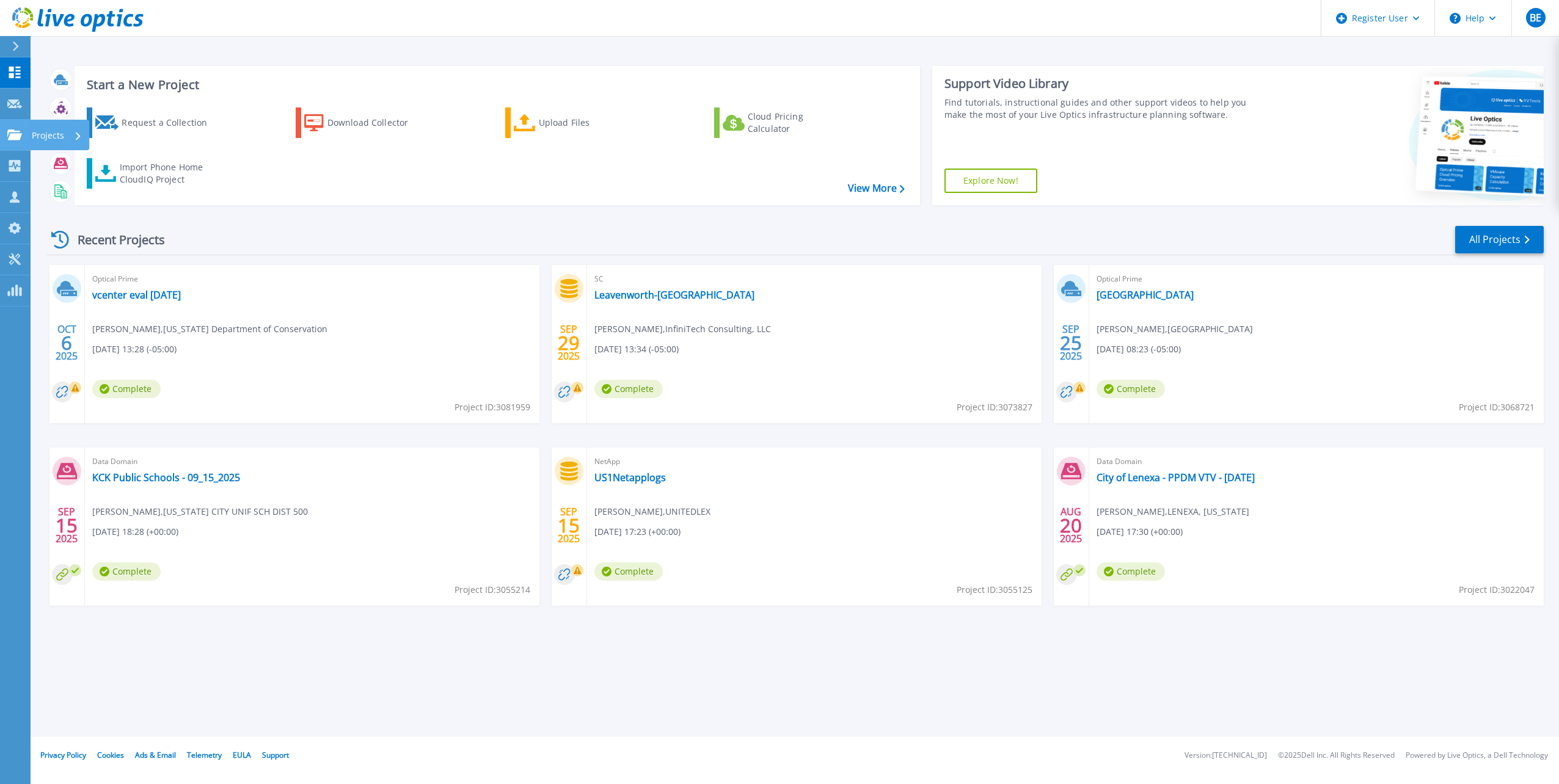
click at [52, 137] on p "Projects" at bounding box center [48, 136] width 33 height 32
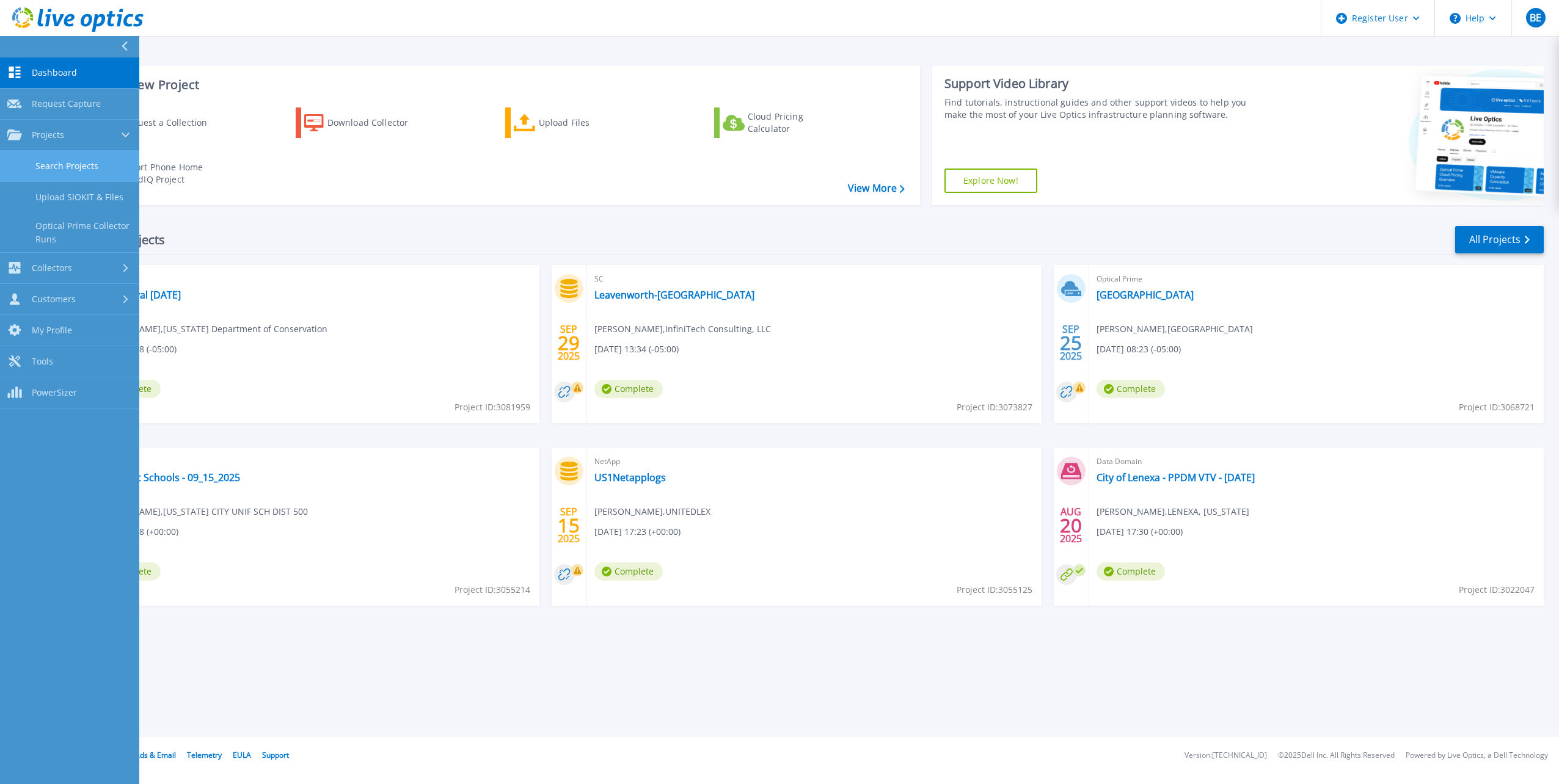
click at [71, 163] on link "Search Projects" at bounding box center [70, 166] width 139 height 31
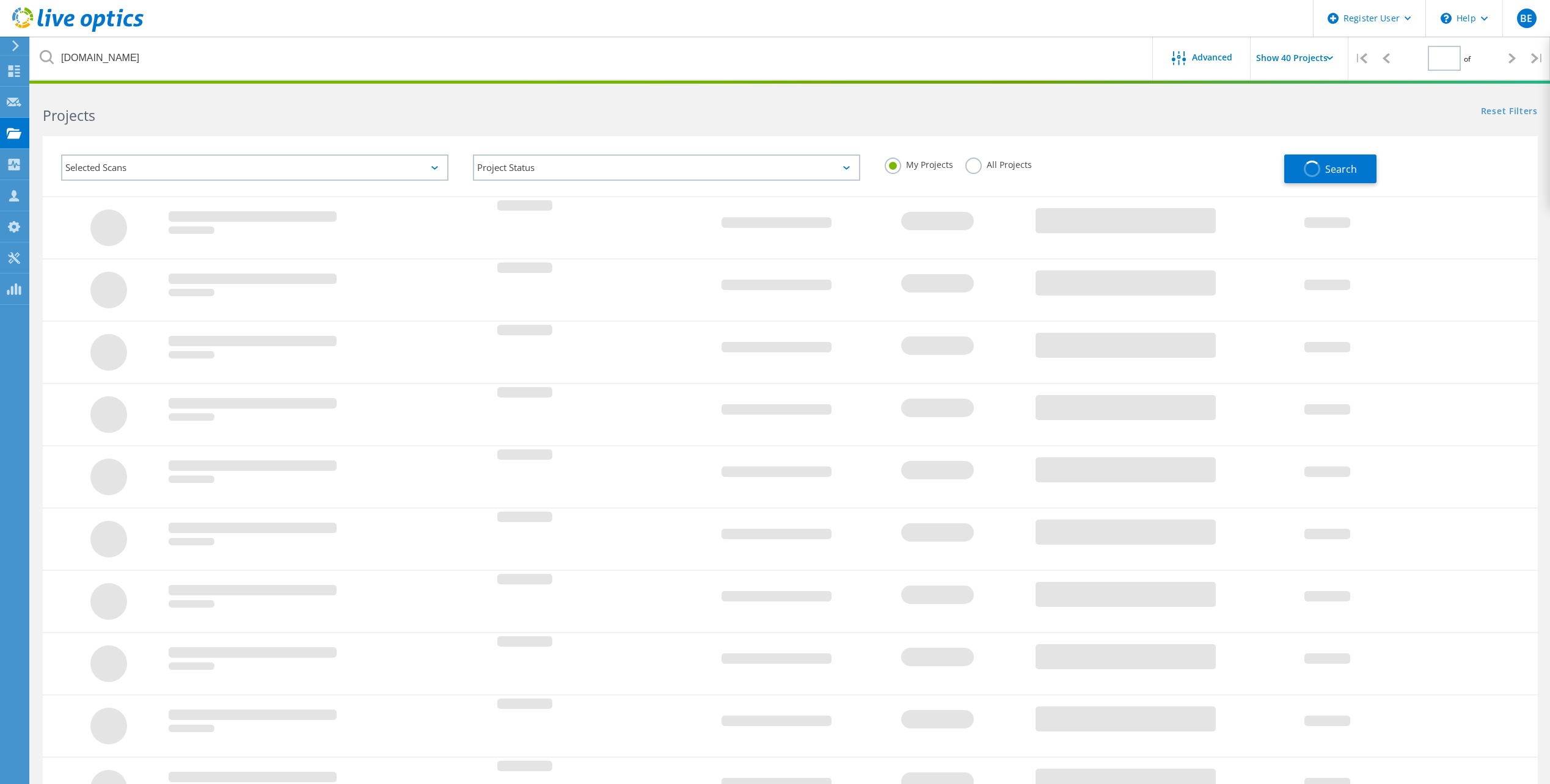
type input "1"
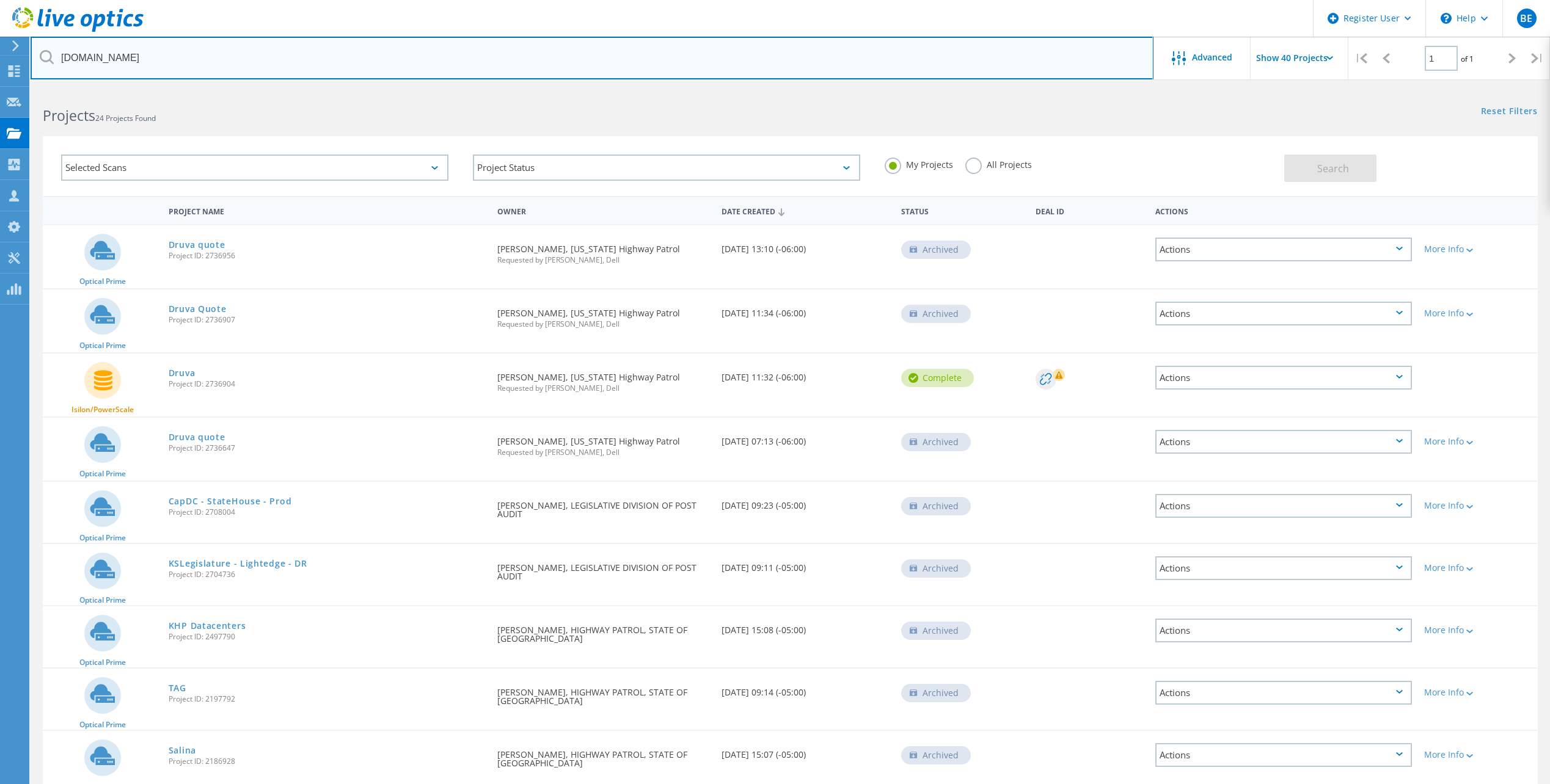
click at [235, 65] on input "[DOMAIN_NAME]" at bounding box center [592, 58] width 1123 height 42
type input "k"
type input "leavenworth"
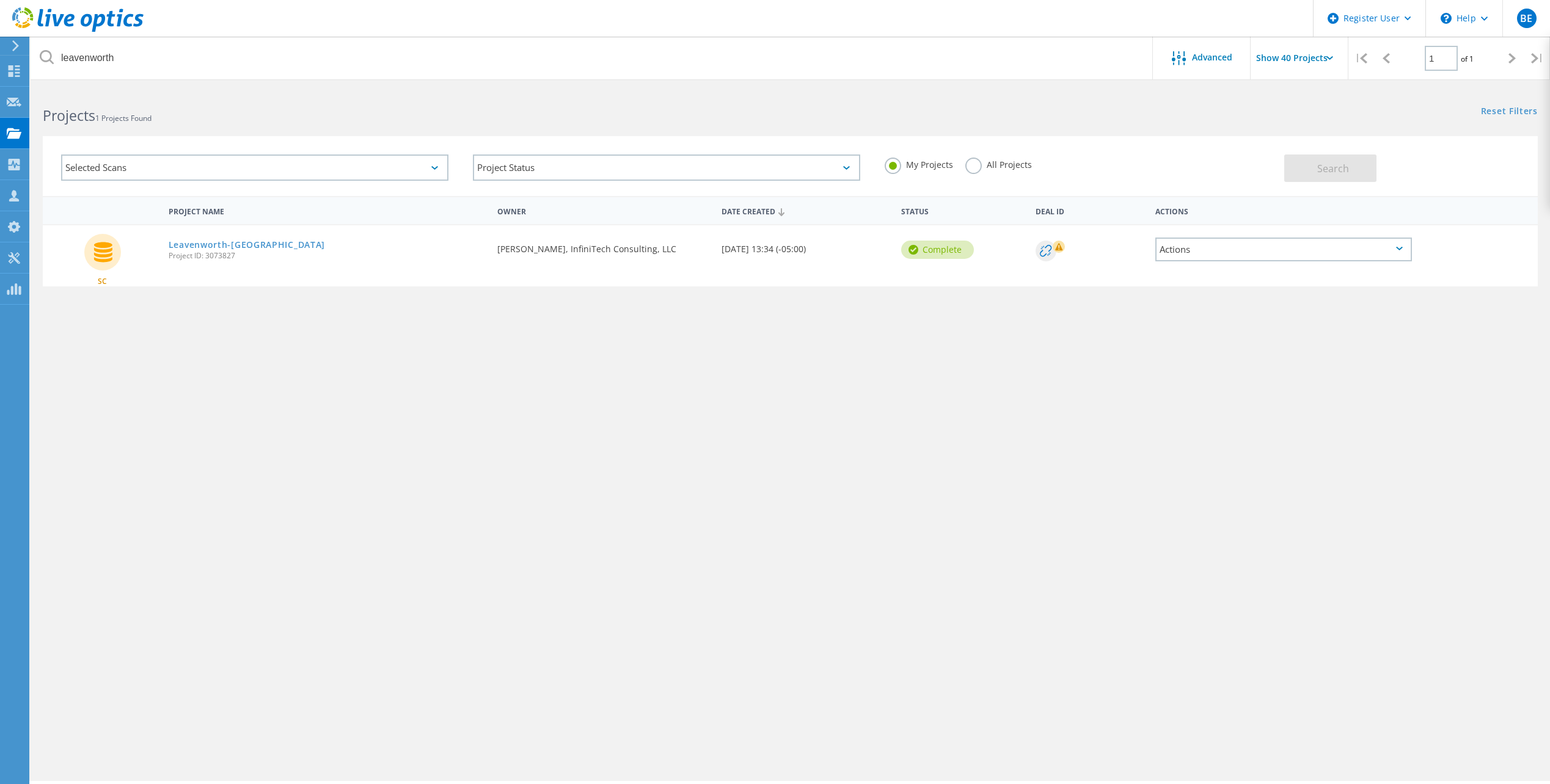
click at [975, 167] on label "All Projects" at bounding box center [998, 163] width 66 height 12
click at [0, 0] on input "All Projects" at bounding box center [0, 0] width 0 height 0
click at [1331, 166] on span "Search" at bounding box center [1333, 169] width 32 height 14
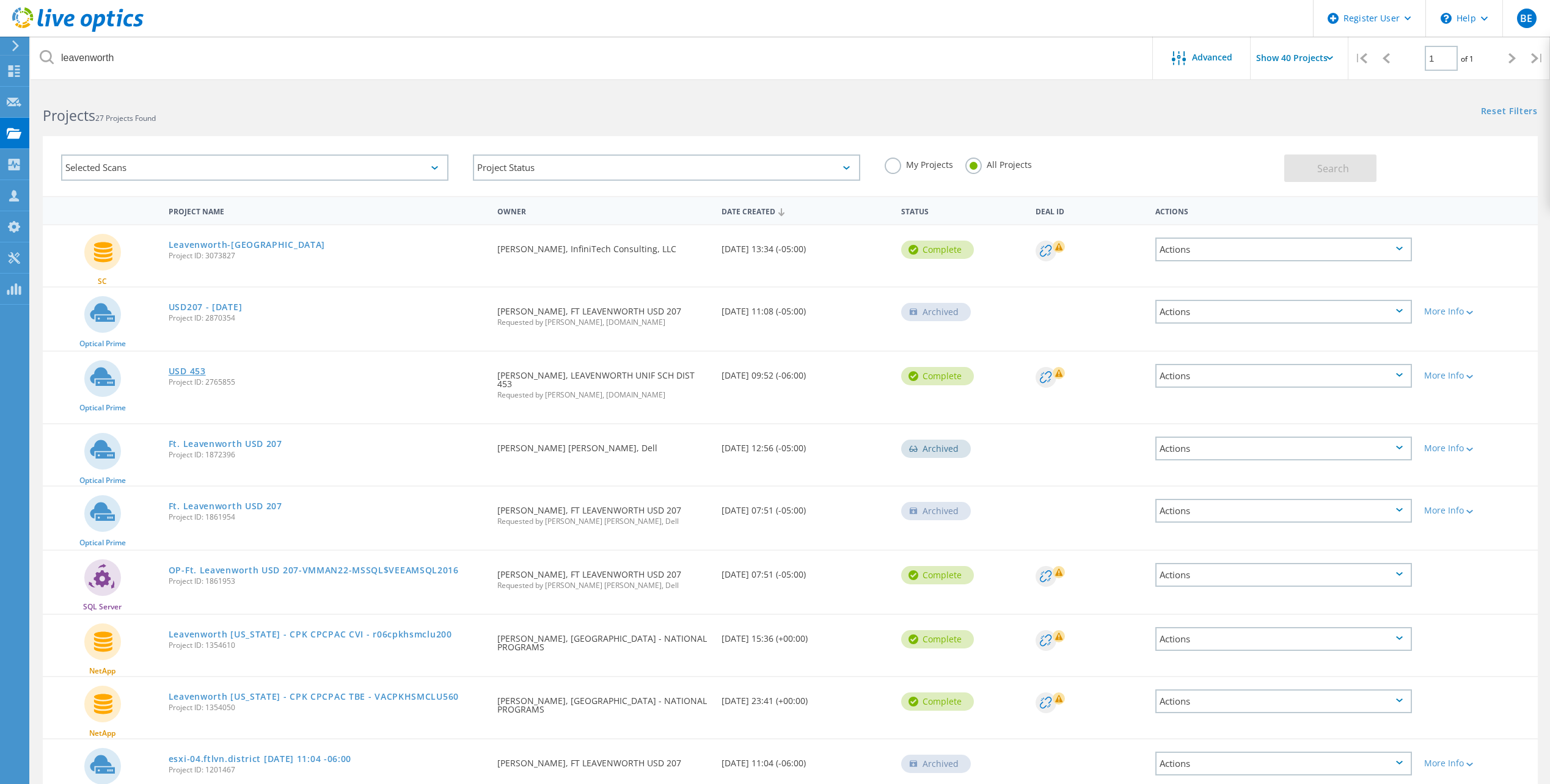
click at [187, 375] on link "USD 453" at bounding box center [187, 371] width 38 height 9
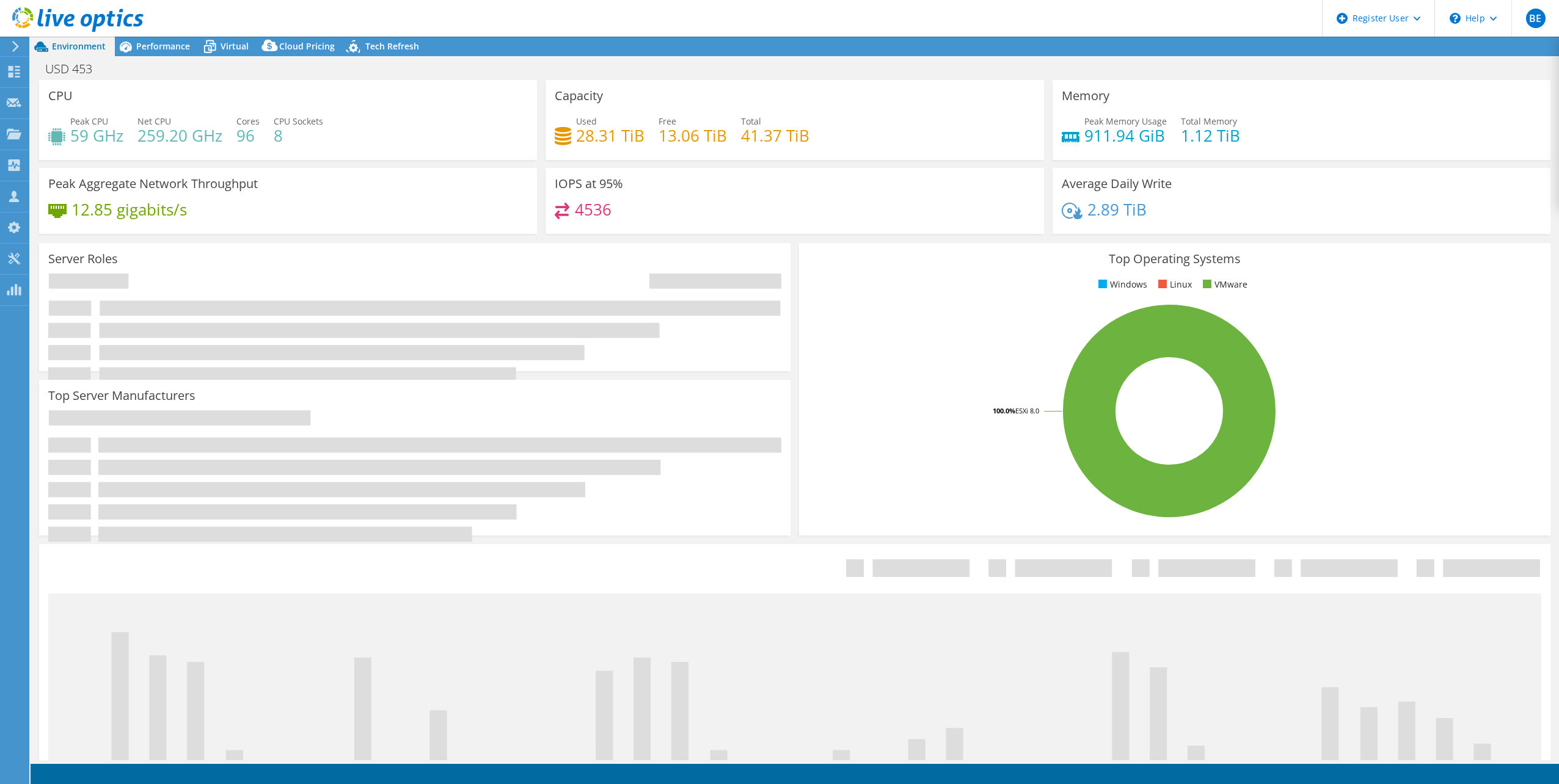
select select "USEast"
select select "USD"
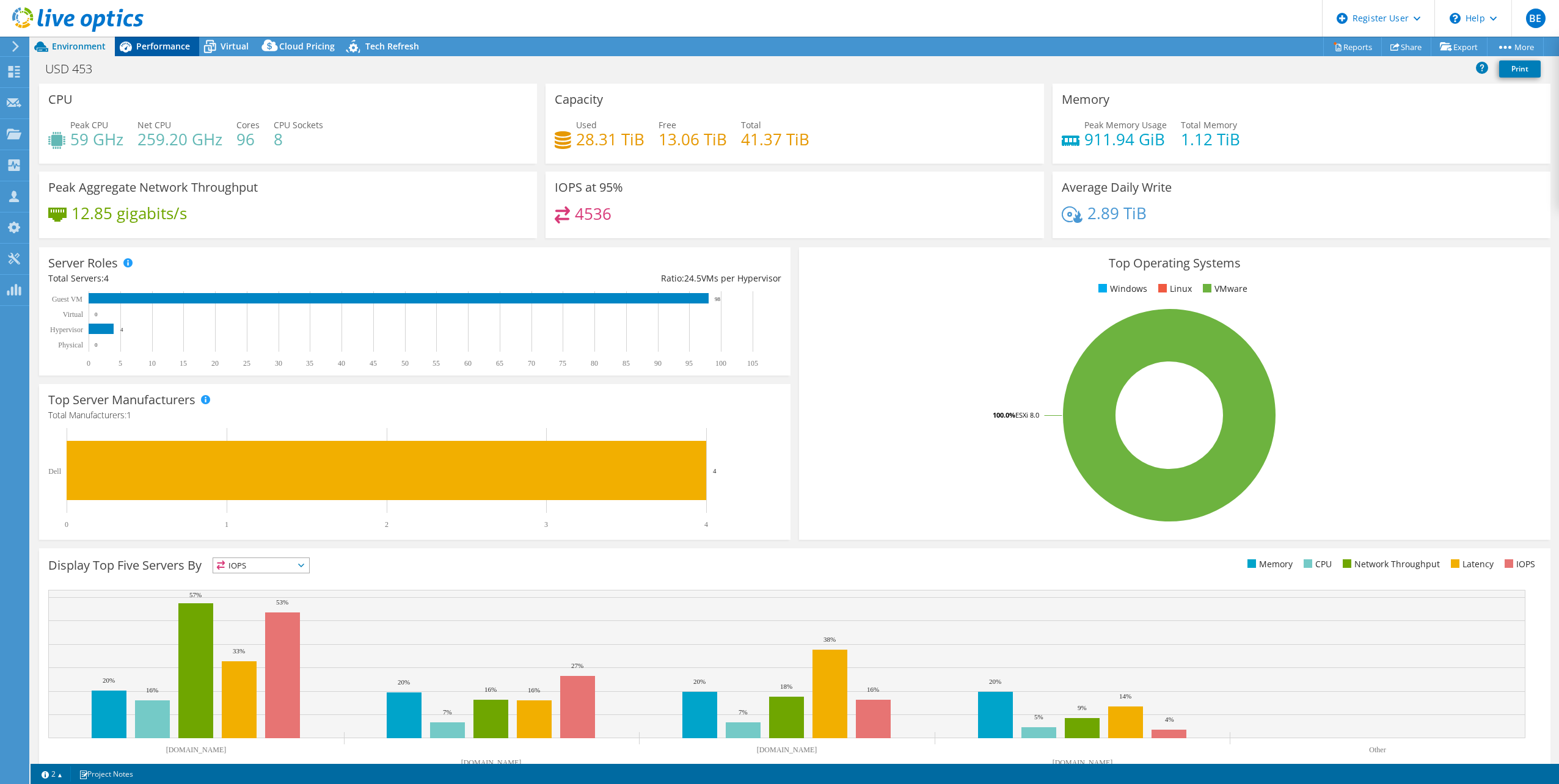
click at [182, 43] on span "Performance" at bounding box center [162, 46] width 54 height 12
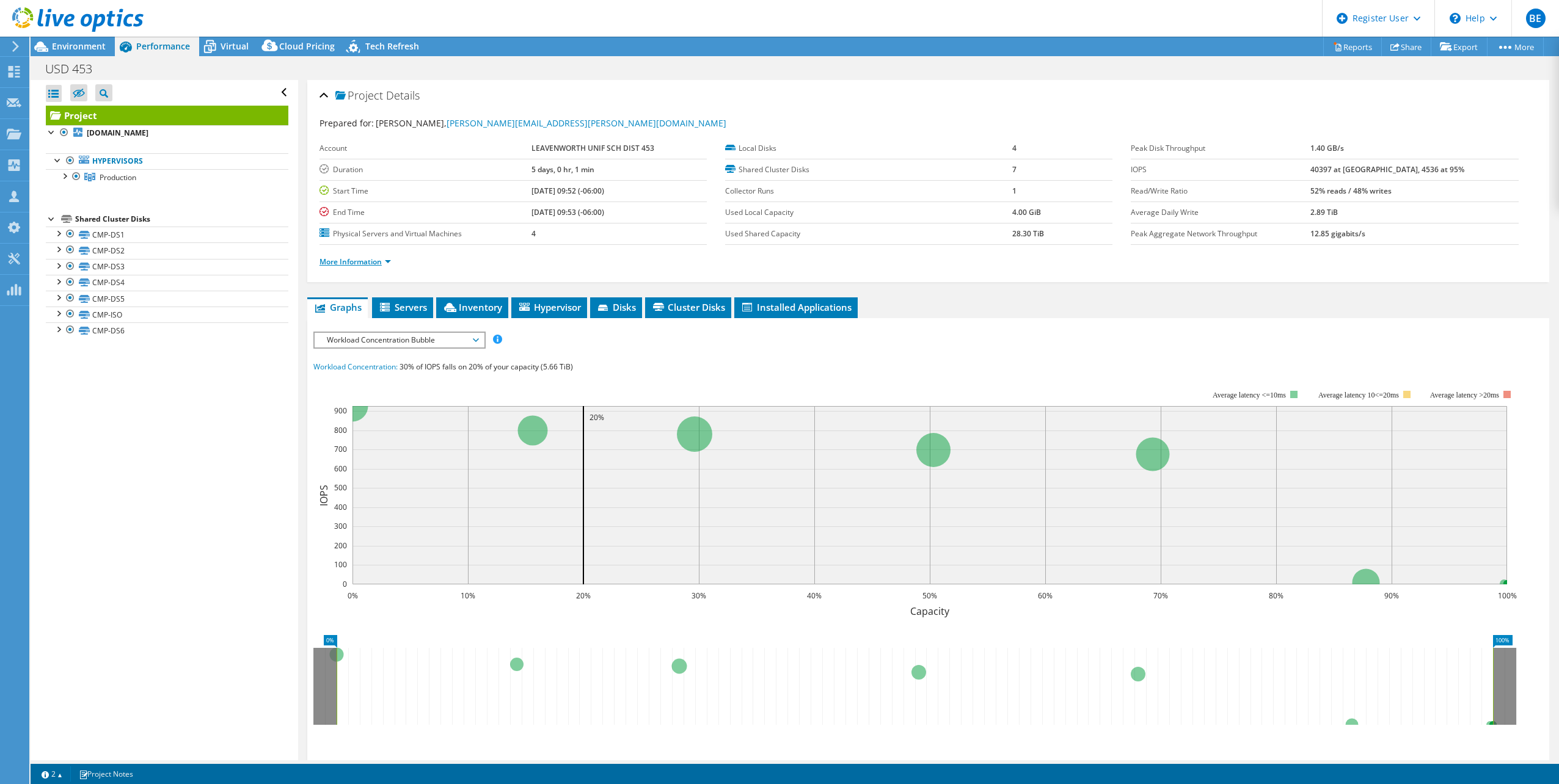
click at [388, 262] on link "More Information" at bounding box center [355, 262] width 71 height 10
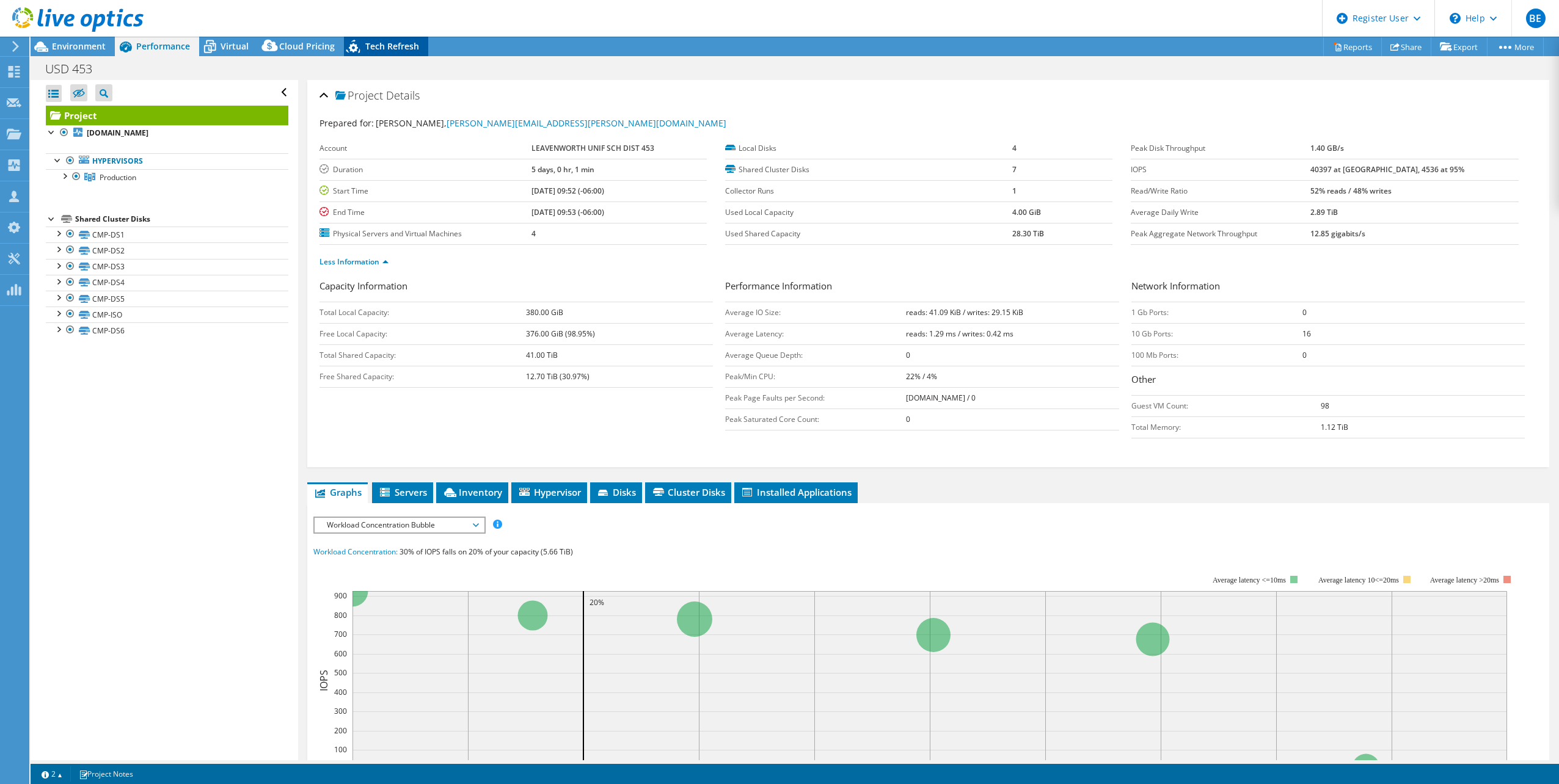
click at [398, 43] on span "Tech Refresh" at bounding box center [391, 46] width 54 height 12
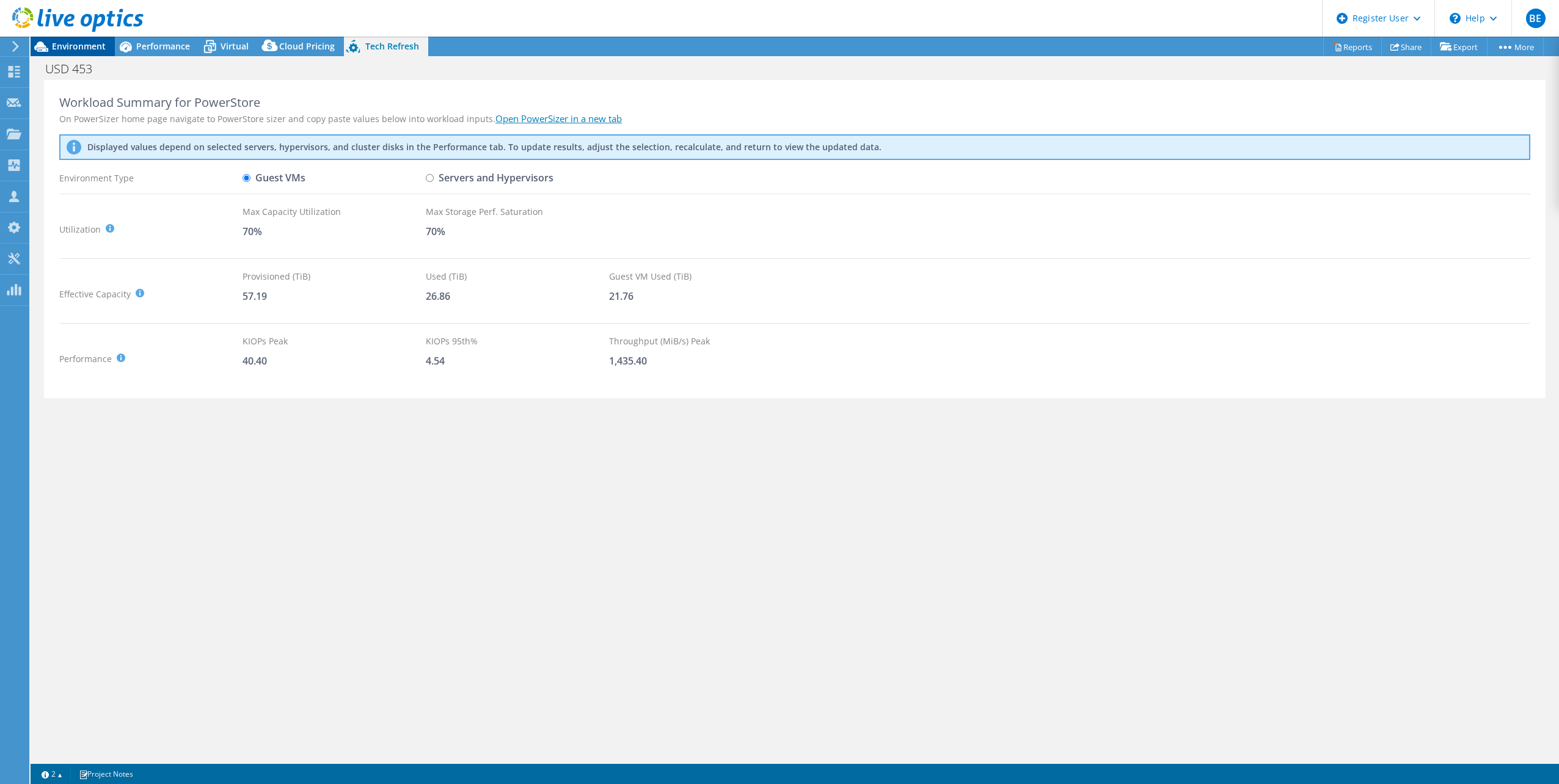
click at [73, 47] on span "Environment" at bounding box center [78, 46] width 54 height 12
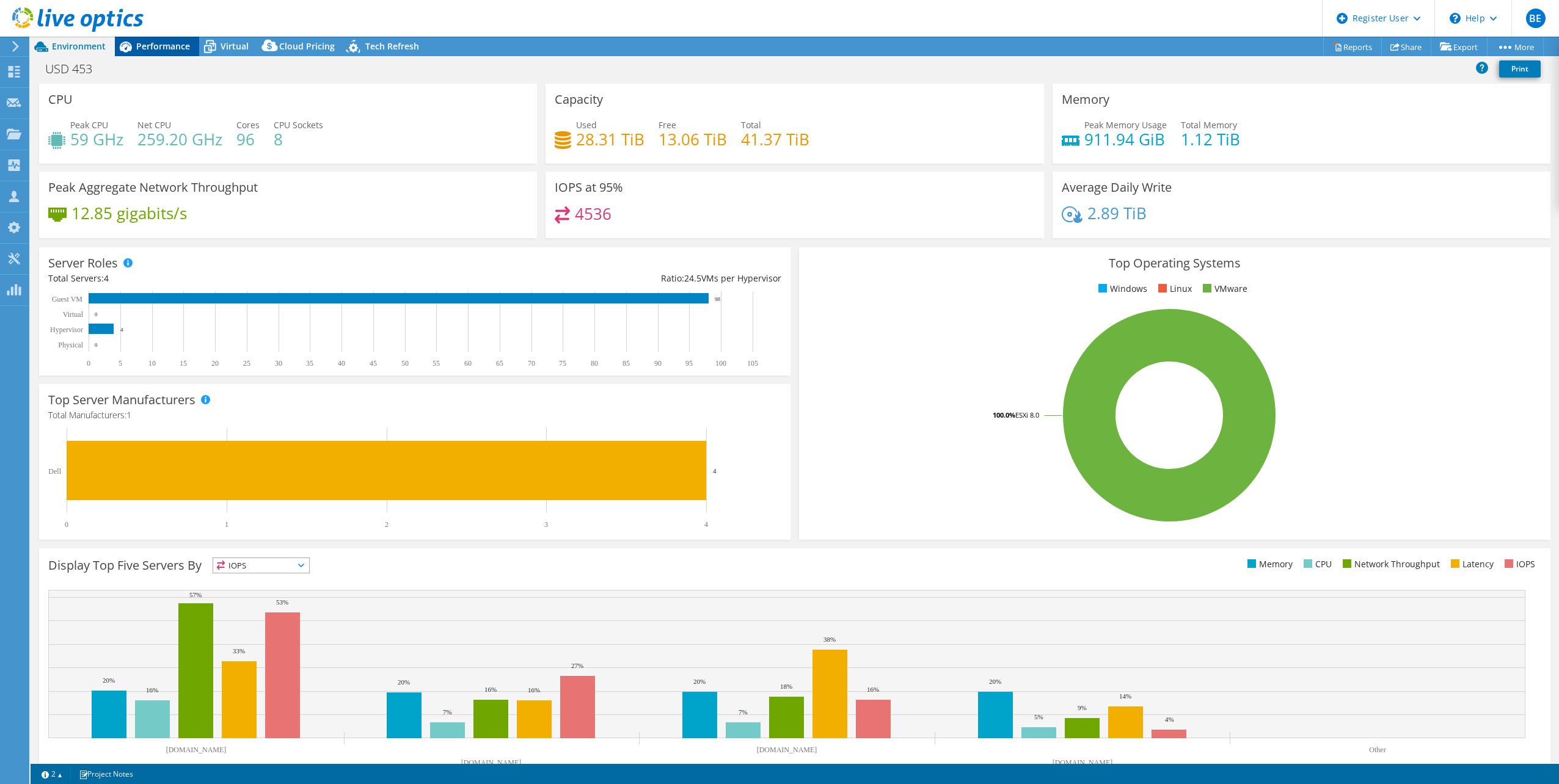
click at [149, 44] on span "Performance" at bounding box center [162, 46] width 54 height 12
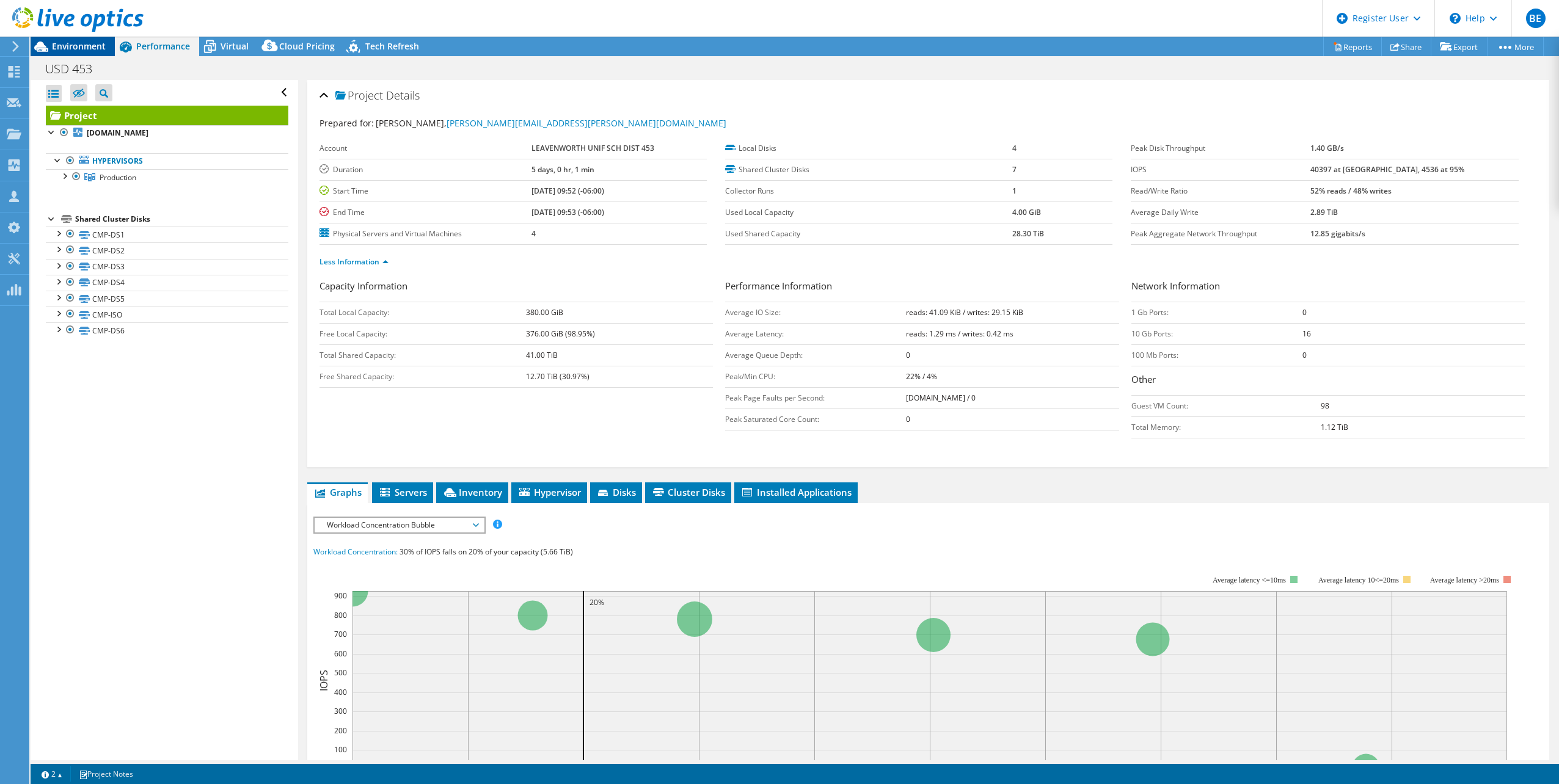
drag, startPoint x: 58, startPoint y: 44, endPoint x: 75, endPoint y: 44, distance: 17.0
click at [58, 44] on span "Environment" at bounding box center [78, 46] width 54 height 12
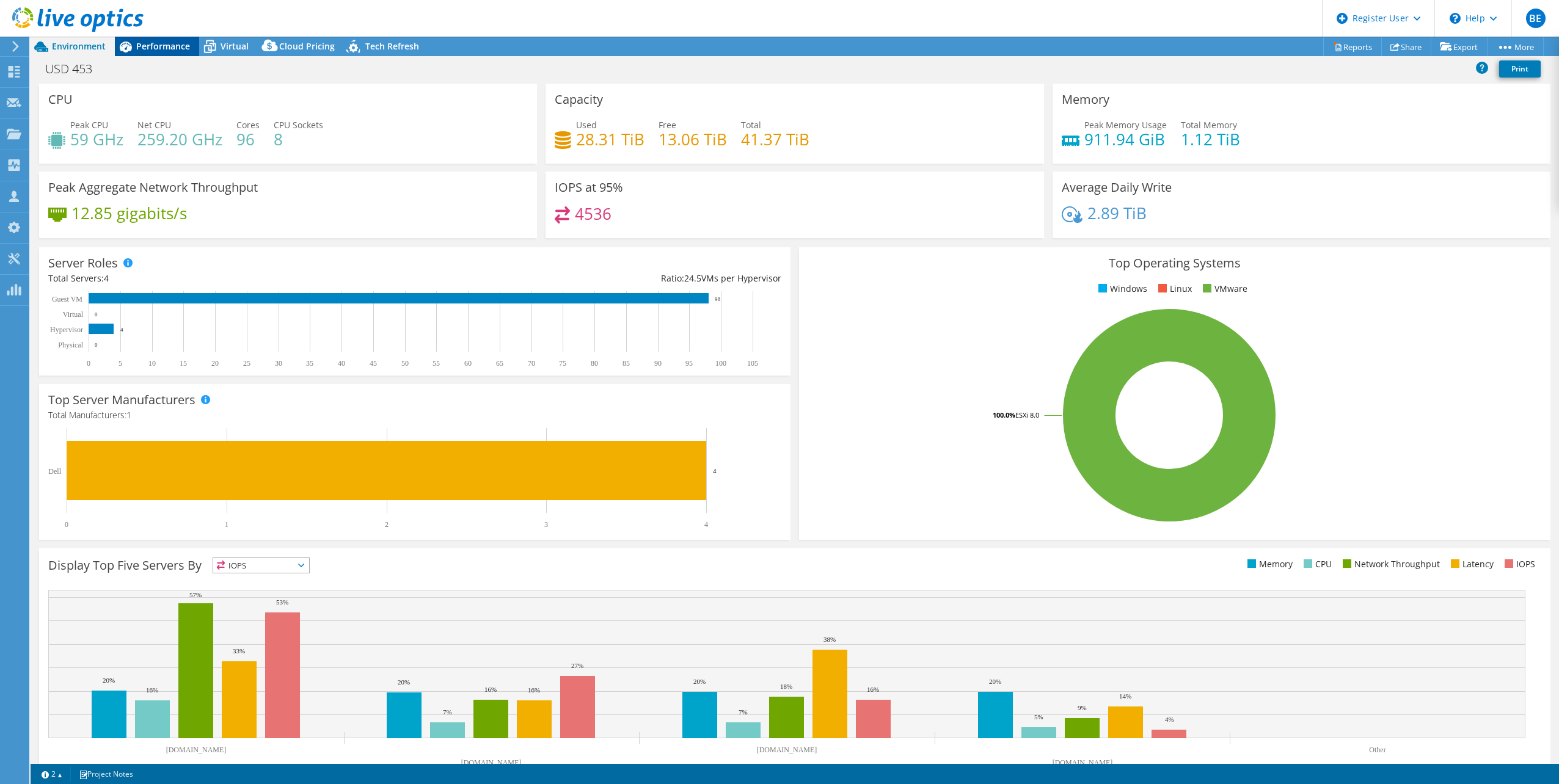
click at [144, 42] on span "Performance" at bounding box center [162, 46] width 54 height 12
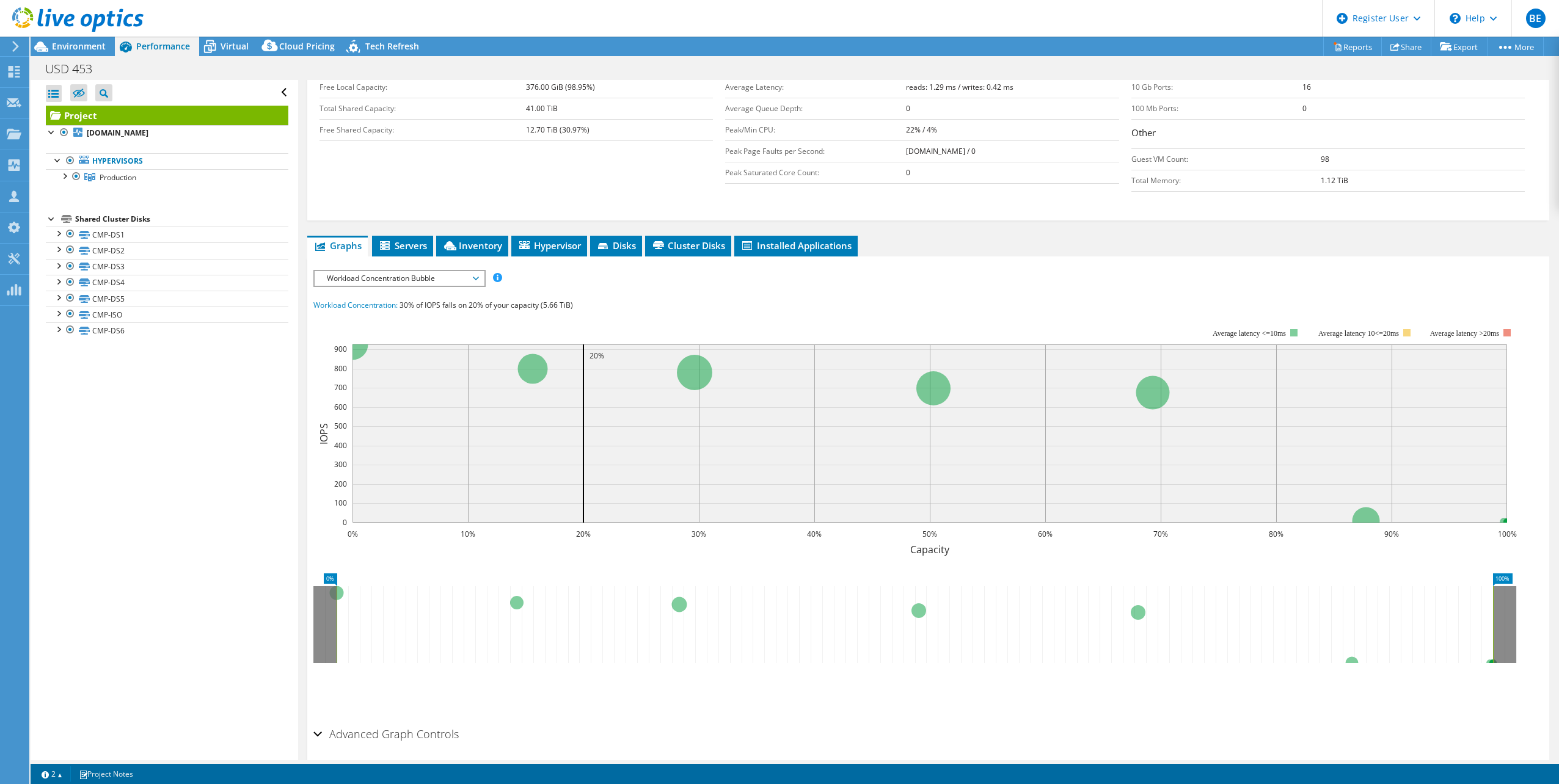
scroll to position [285, 0]
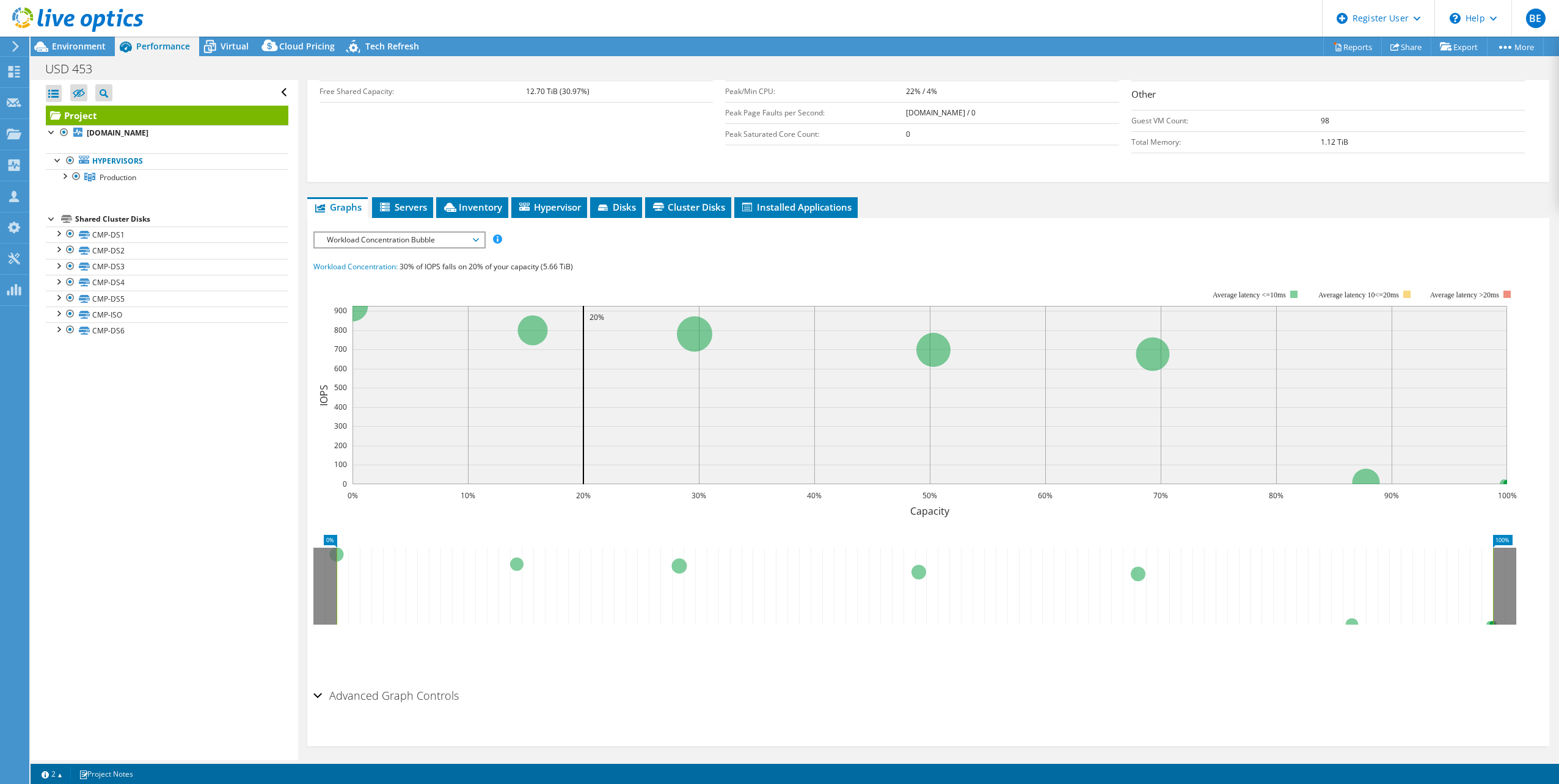
click at [466, 241] on span "Workload Concentration Bubble" at bounding box center [399, 240] width 157 height 15
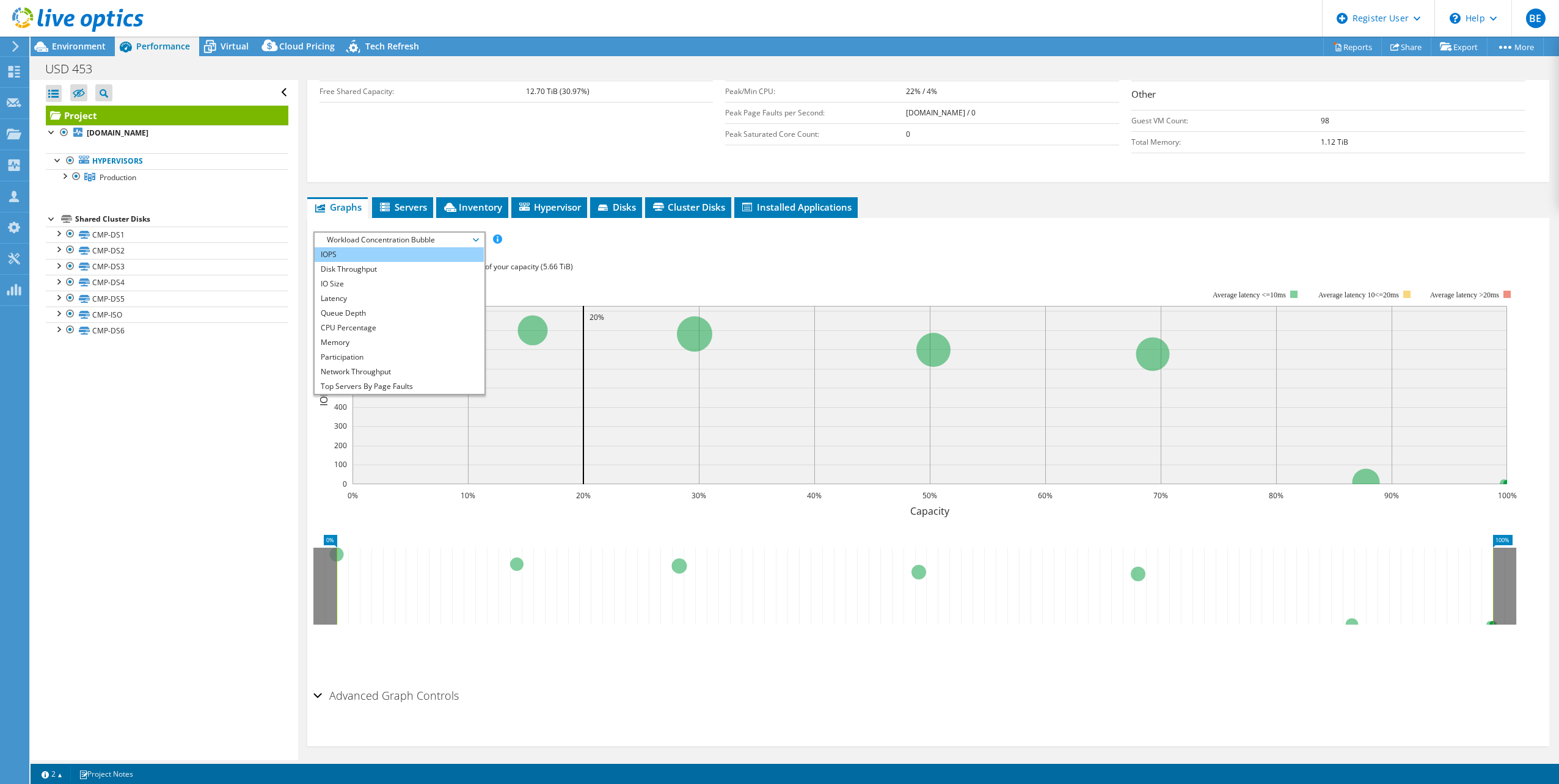
click at [362, 252] on li "IOPS" at bounding box center [399, 255] width 169 height 15
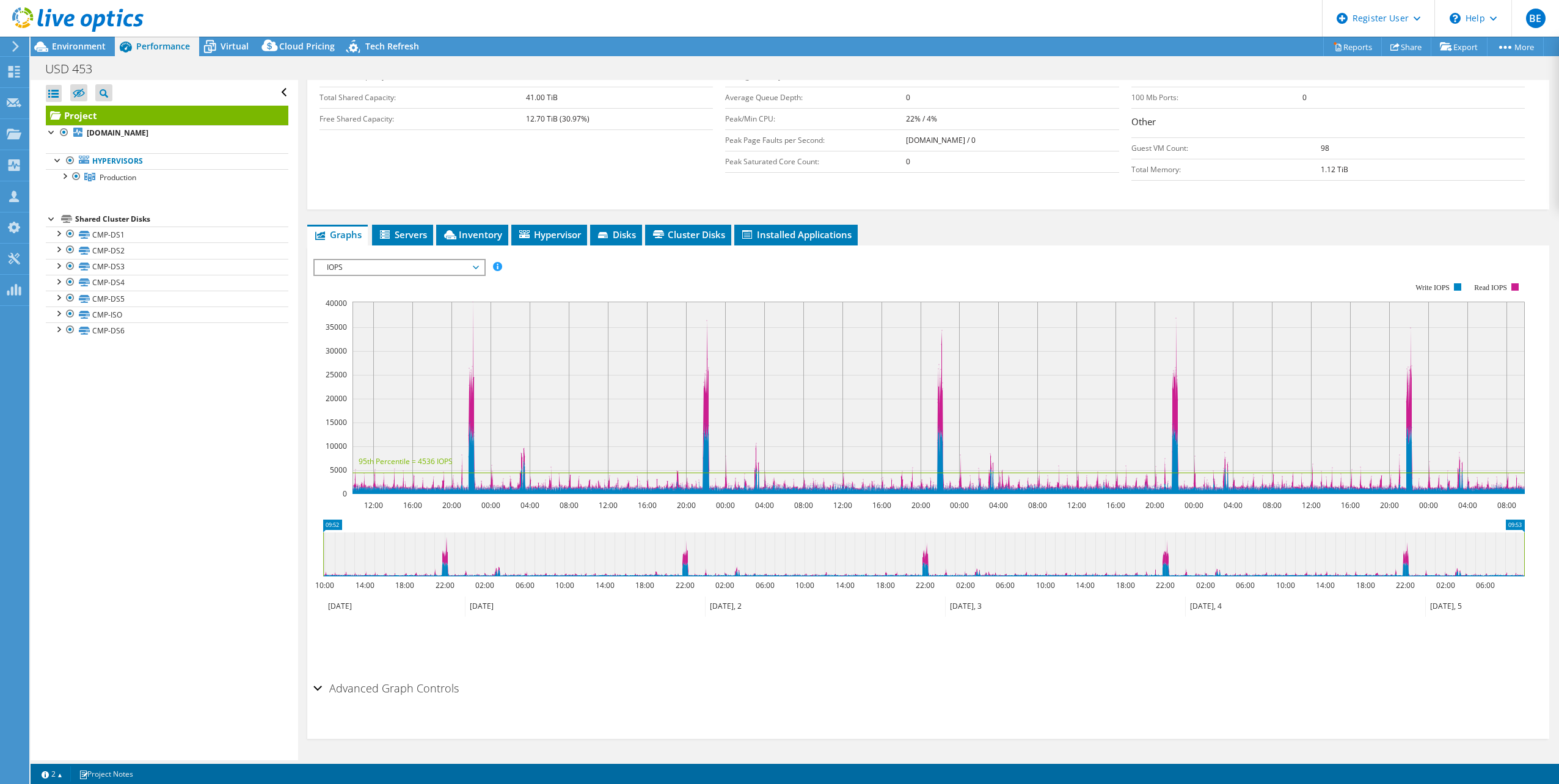
scroll to position [258, 0]
